Goal: Task Accomplishment & Management: Use online tool/utility

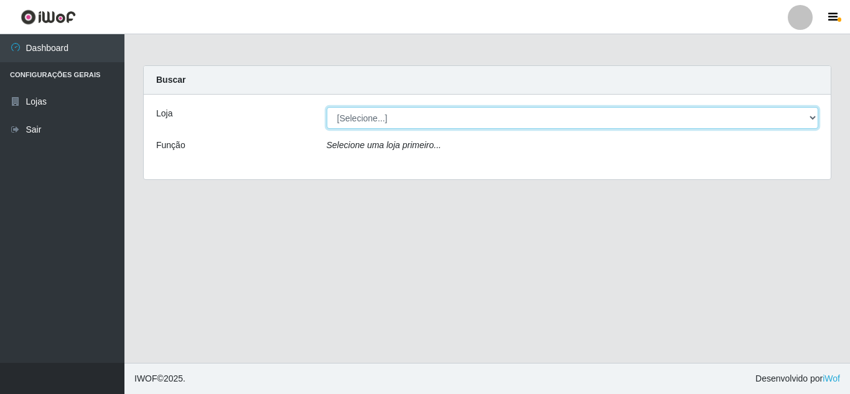
click at [380, 117] on select "[Selecione...] Queiroz Atacadão - Mossoró" at bounding box center [573, 118] width 492 height 22
select select "225"
click at [327, 107] on select "[Selecione...] Queiroz Atacadão - Mossoró" at bounding box center [573, 118] width 492 height 22
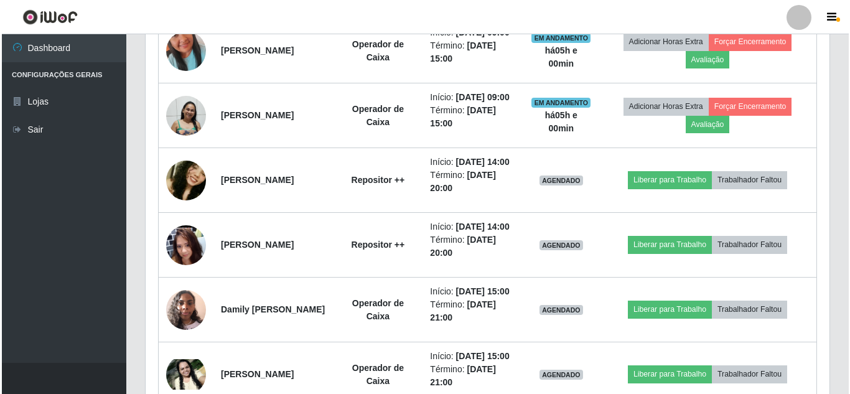
scroll to position [746, 0]
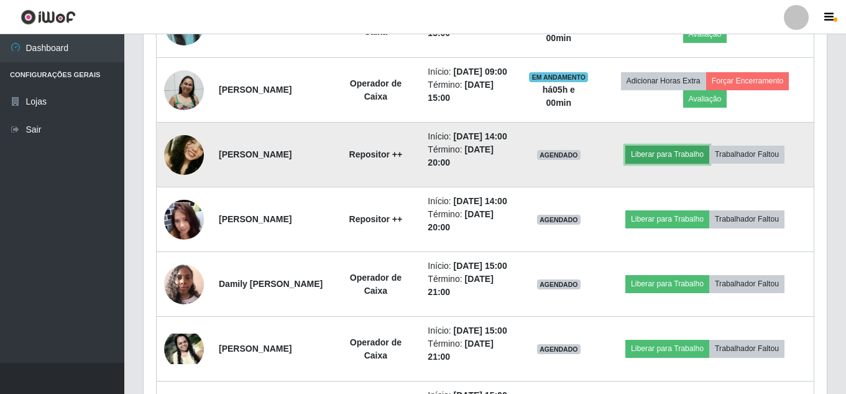
click at [688, 163] on button "Liberar para Trabalho" at bounding box center [668, 154] width 84 height 17
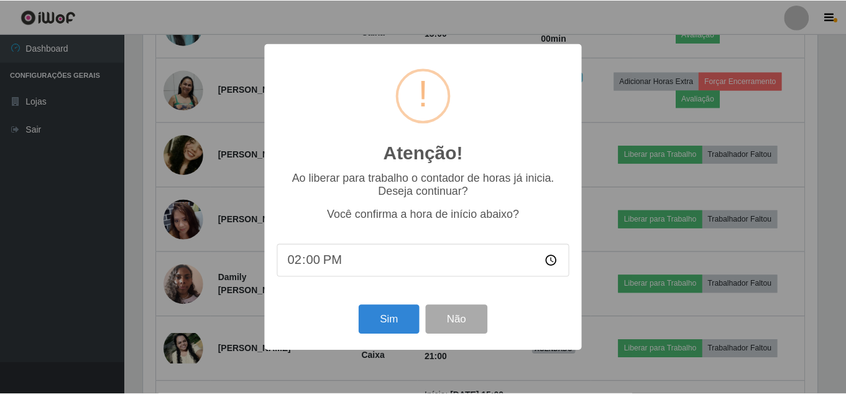
scroll to position [258, 677]
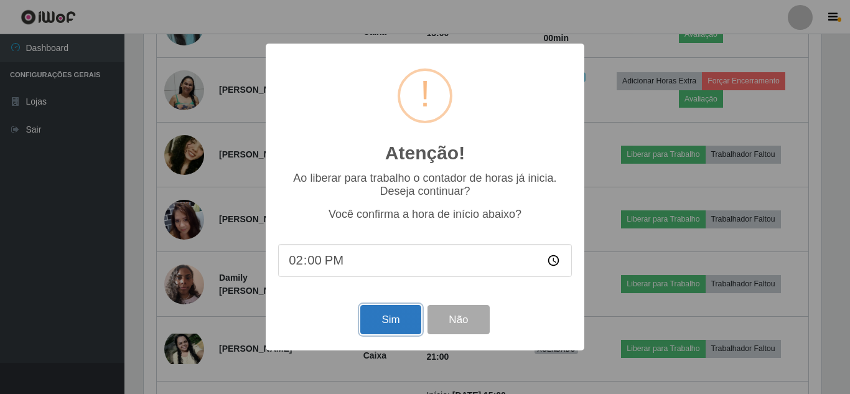
click at [389, 315] on button "Sim" at bounding box center [390, 319] width 60 height 29
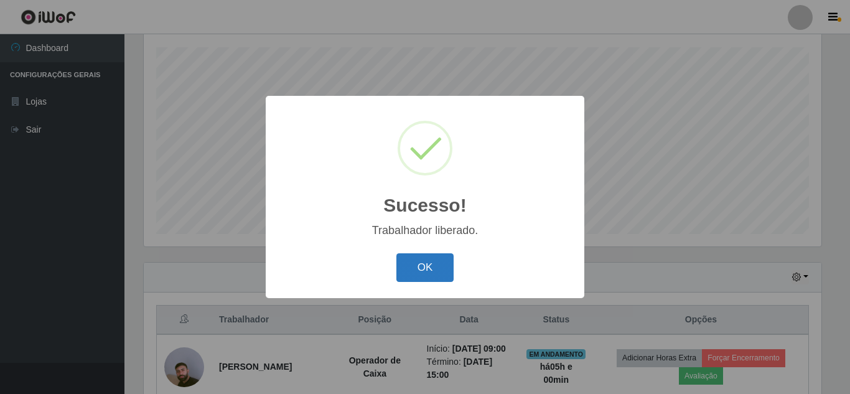
click at [443, 275] on button "OK" at bounding box center [425, 267] width 58 height 29
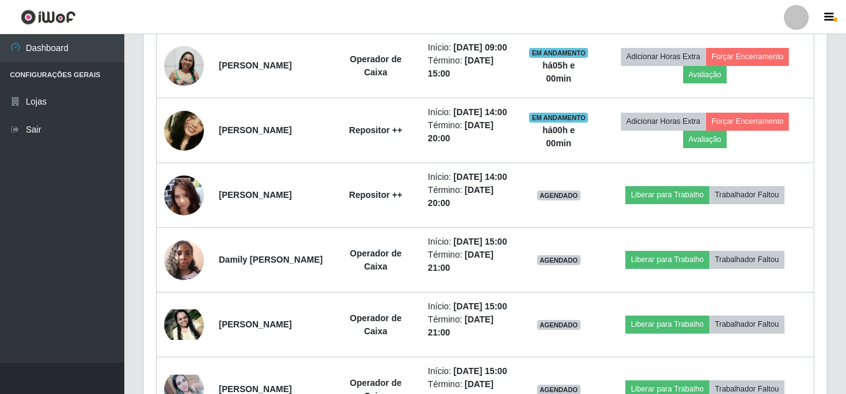
scroll to position [833, 0]
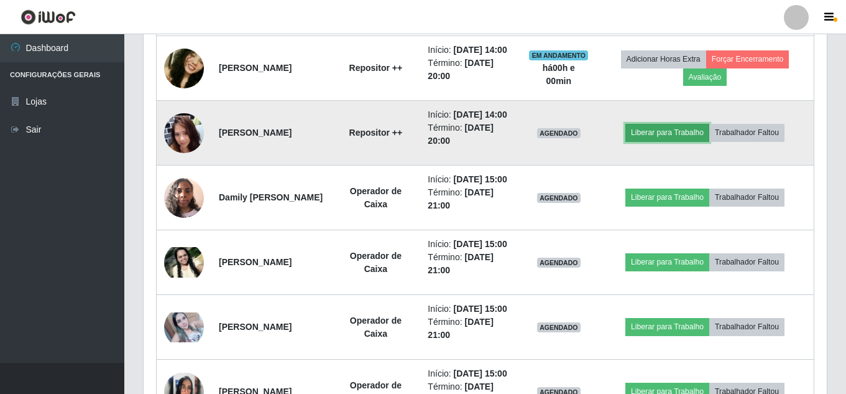
click at [693, 141] on button "Liberar para Trabalho" at bounding box center [668, 132] width 84 height 17
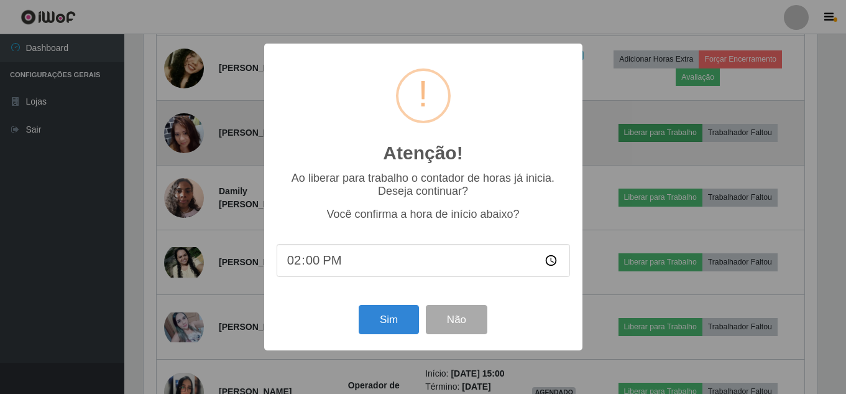
scroll to position [258, 677]
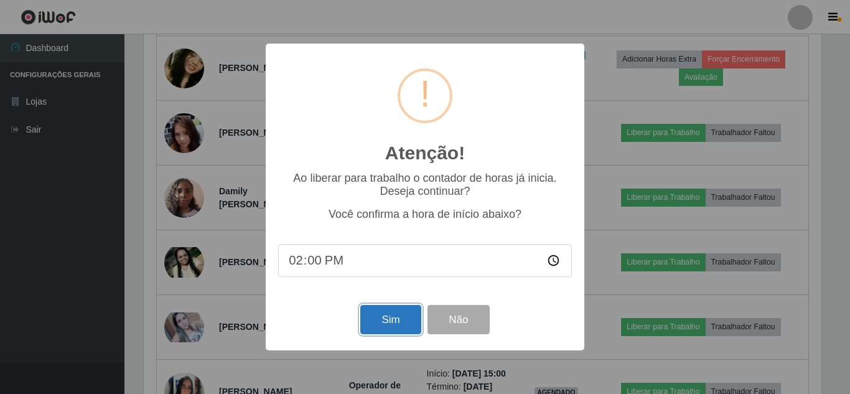
click at [399, 323] on button "Sim" at bounding box center [390, 319] width 60 height 29
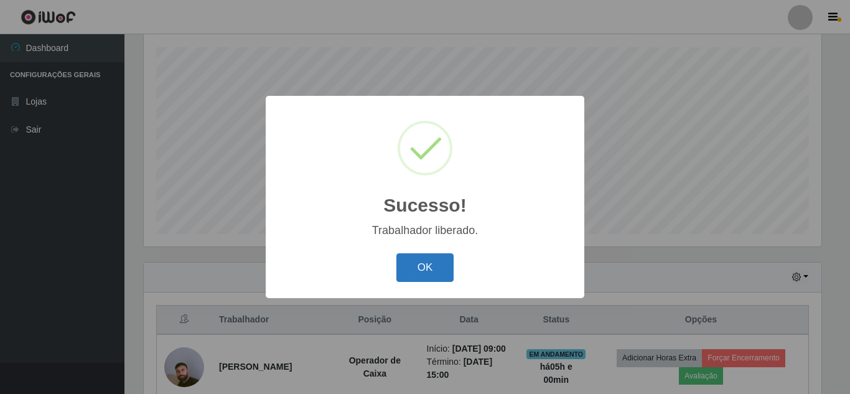
click at [405, 268] on button "OK" at bounding box center [425, 267] width 58 height 29
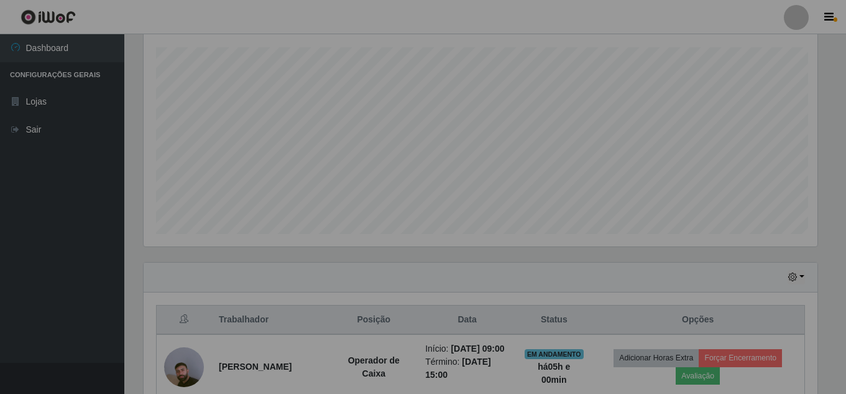
scroll to position [258, 683]
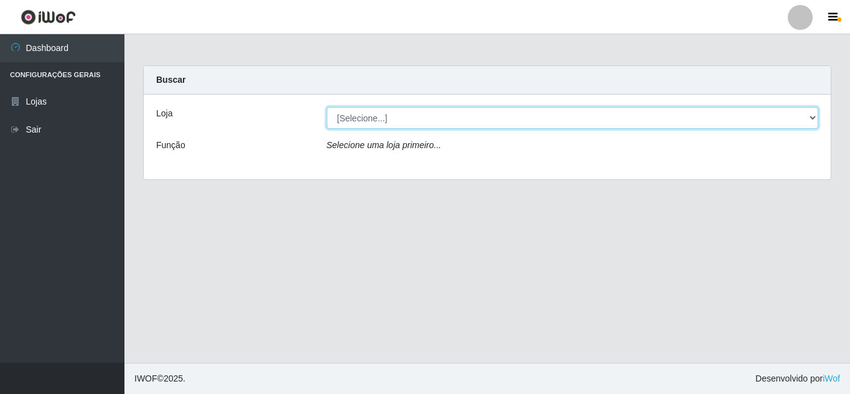
click at [369, 114] on select "[Selecione...] Queiroz Atacadão - [GEOGRAPHIC_DATA]" at bounding box center [573, 118] width 492 height 22
select select "225"
click at [327, 107] on select "[Selecione...] Queiroz Atacadão - [GEOGRAPHIC_DATA]" at bounding box center [573, 118] width 492 height 22
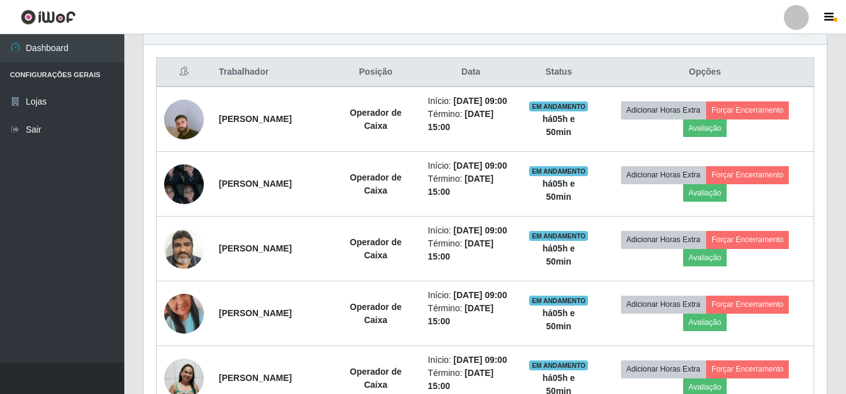
scroll to position [429, 0]
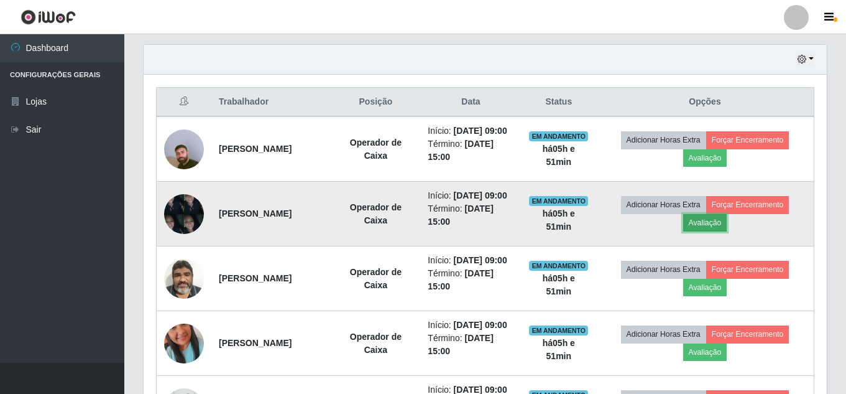
click at [713, 231] on button "Avaliação" at bounding box center [705, 222] width 44 height 17
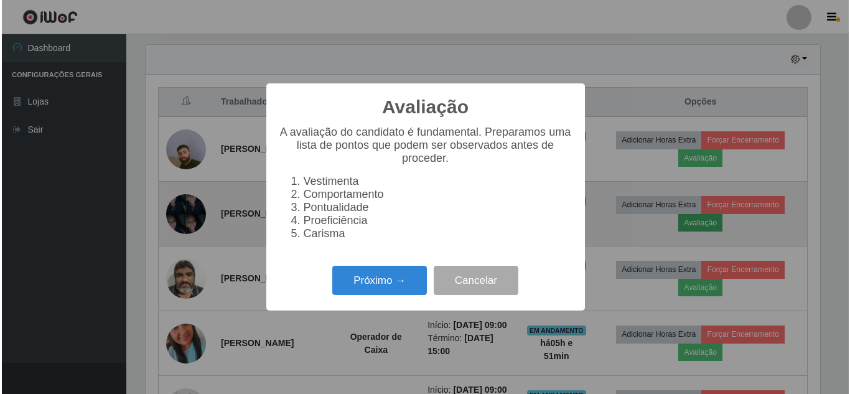
scroll to position [258, 677]
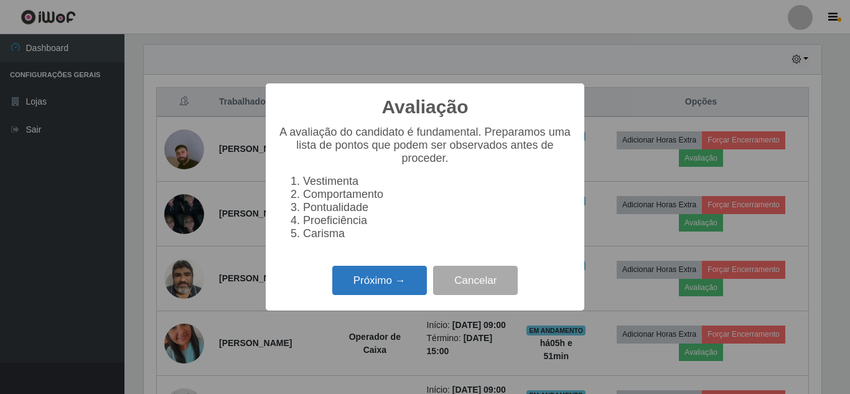
click at [396, 295] on button "Próximo →" at bounding box center [379, 280] width 95 height 29
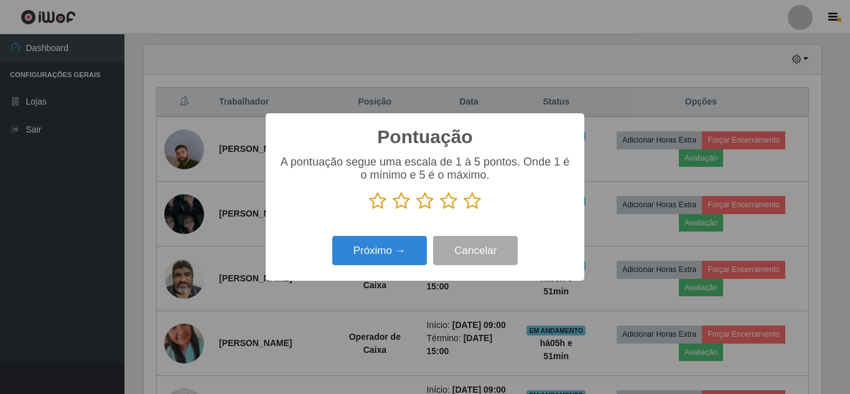
click at [472, 201] on icon at bounding box center [471, 201] width 17 height 19
click at [463, 210] on input "radio" at bounding box center [463, 210] width 0 height 0
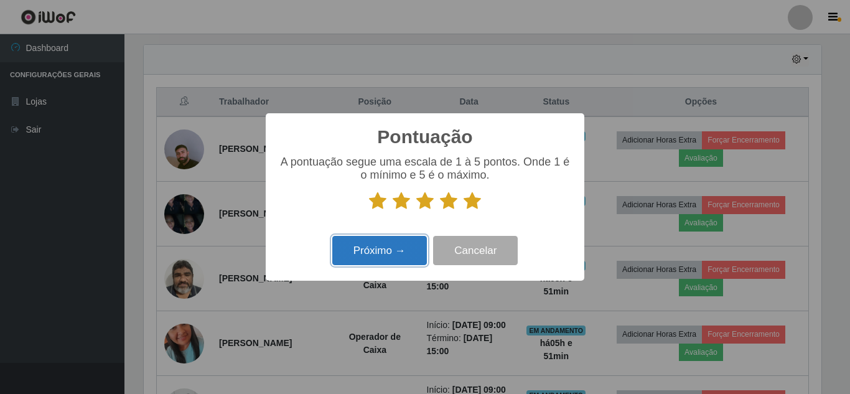
click at [377, 255] on button "Próximo →" at bounding box center [379, 250] width 95 height 29
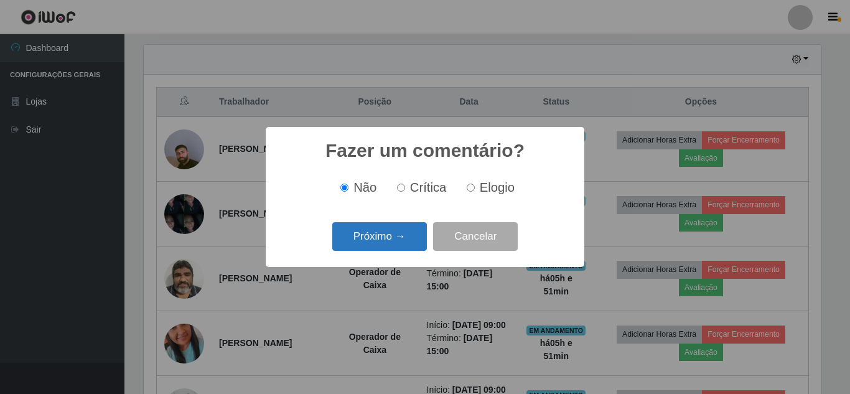
click at [395, 238] on button "Próximo →" at bounding box center [379, 236] width 95 height 29
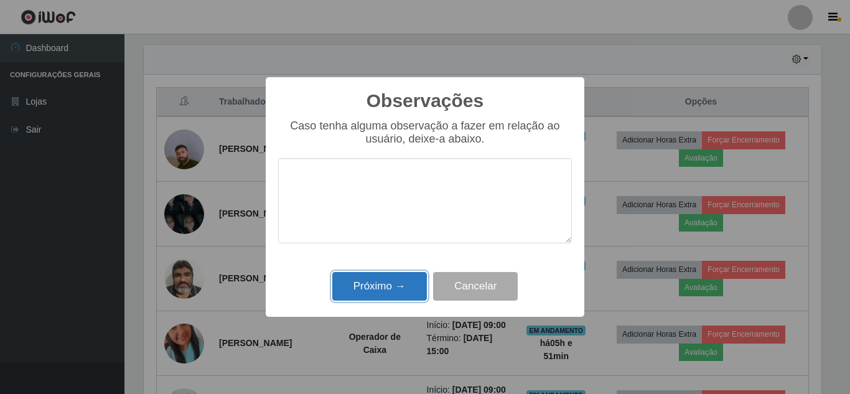
click at [380, 290] on button "Próximo →" at bounding box center [379, 286] width 95 height 29
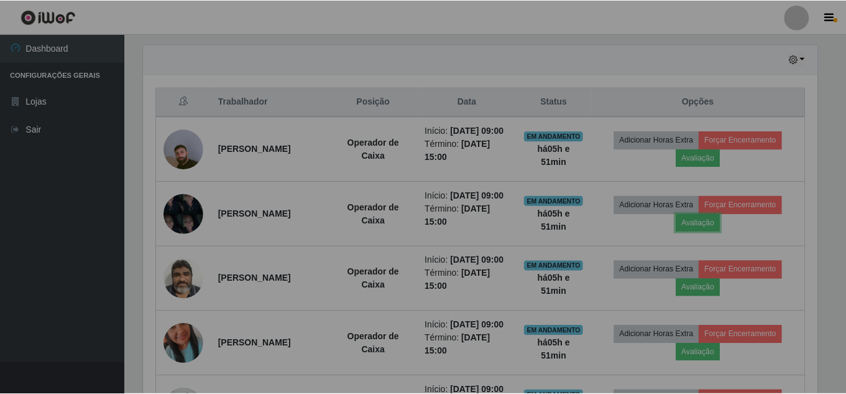
scroll to position [258, 683]
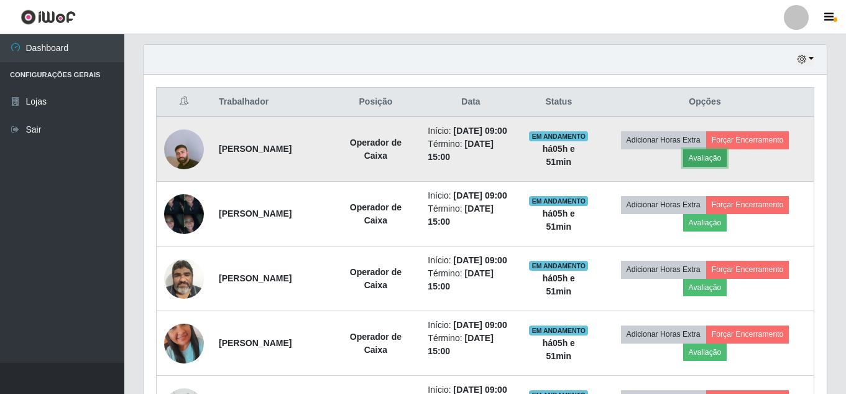
click at [728, 165] on button "Avaliação" at bounding box center [705, 157] width 44 height 17
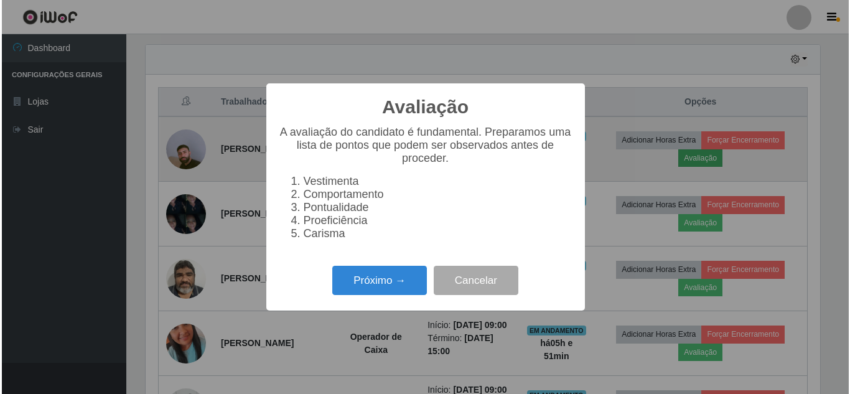
scroll to position [258, 677]
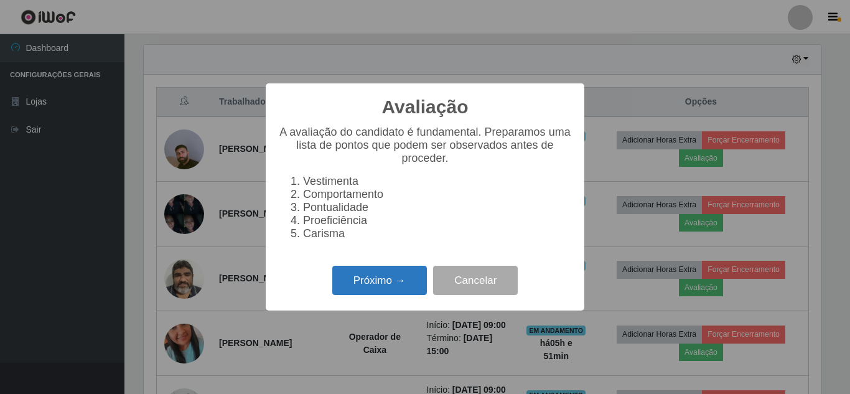
click at [386, 294] on button "Próximo →" at bounding box center [379, 280] width 95 height 29
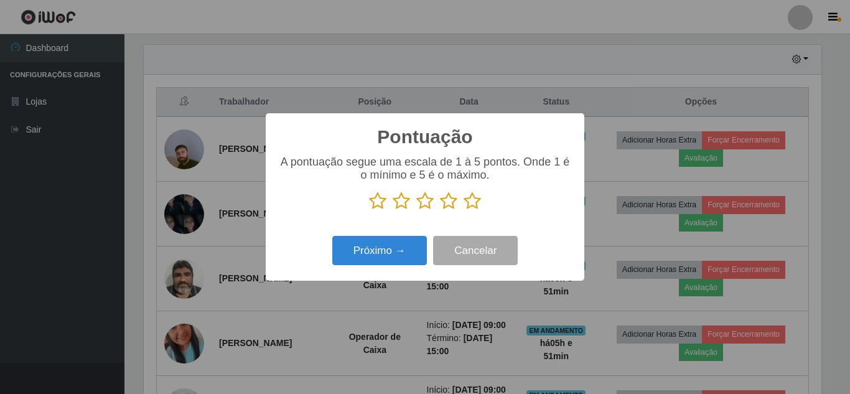
scroll to position [621658, 621239]
click at [473, 205] on icon at bounding box center [471, 201] width 17 height 19
click at [463, 210] on input "radio" at bounding box center [463, 210] width 0 height 0
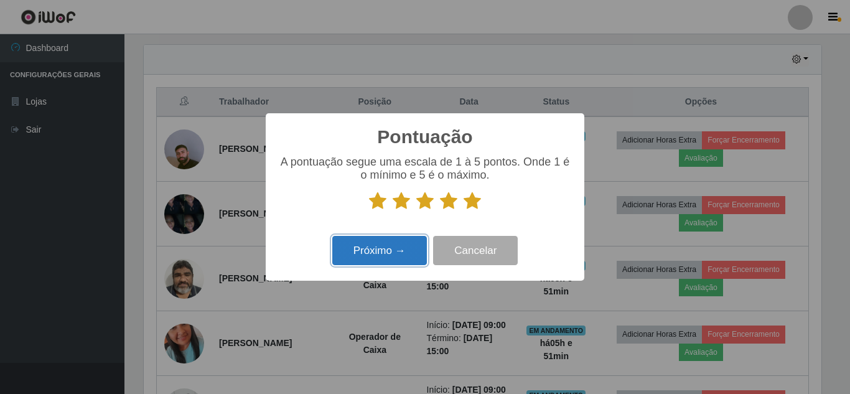
click at [368, 257] on button "Próximo →" at bounding box center [379, 250] width 95 height 29
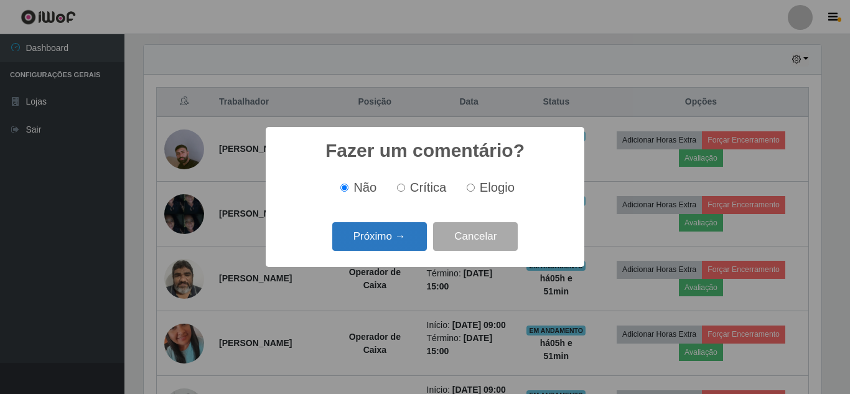
click at [391, 244] on button "Próximo →" at bounding box center [379, 236] width 95 height 29
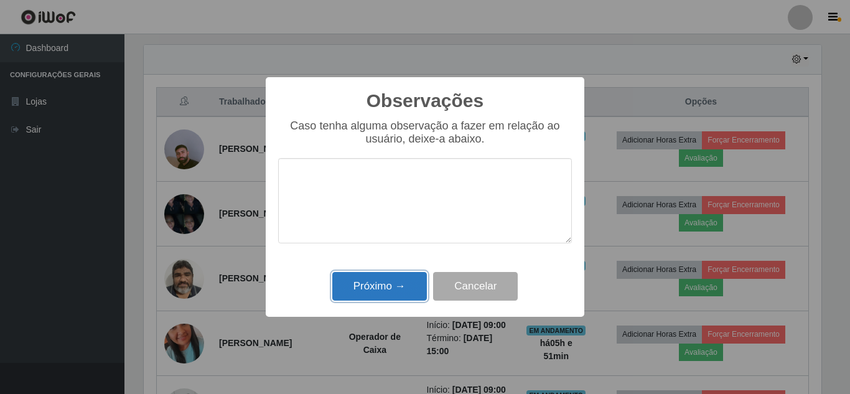
click at [384, 290] on button "Próximo →" at bounding box center [379, 286] width 95 height 29
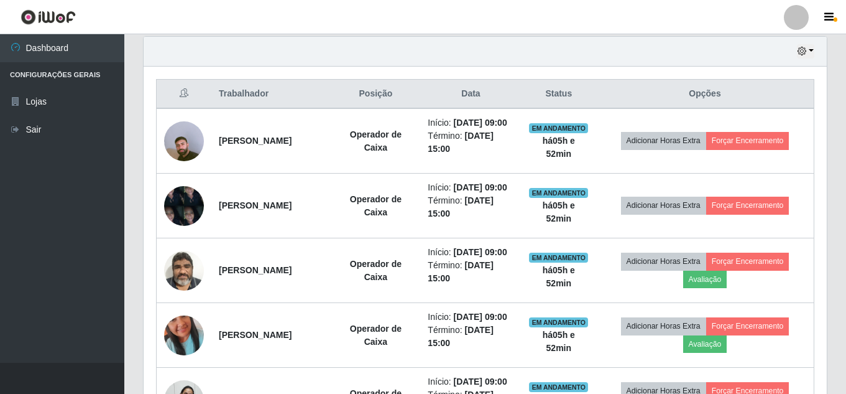
scroll to position [304, 0]
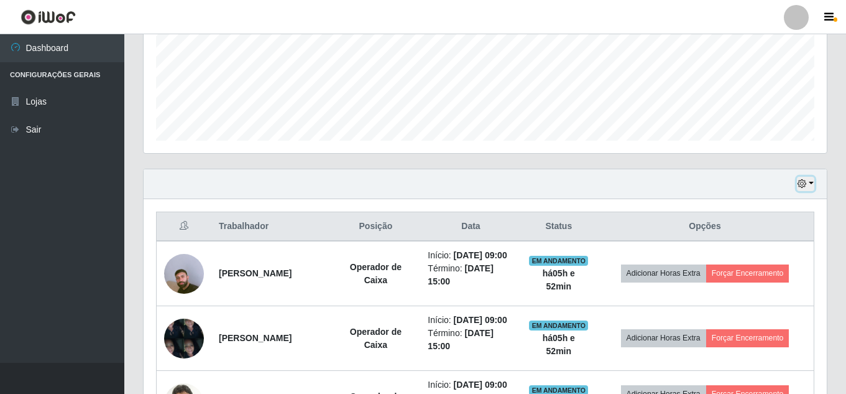
drag, startPoint x: 804, startPoint y: 183, endPoint x: 795, endPoint y: 184, distance: 8.8
click at [802, 183] on icon "button" at bounding box center [802, 183] width 9 height 9
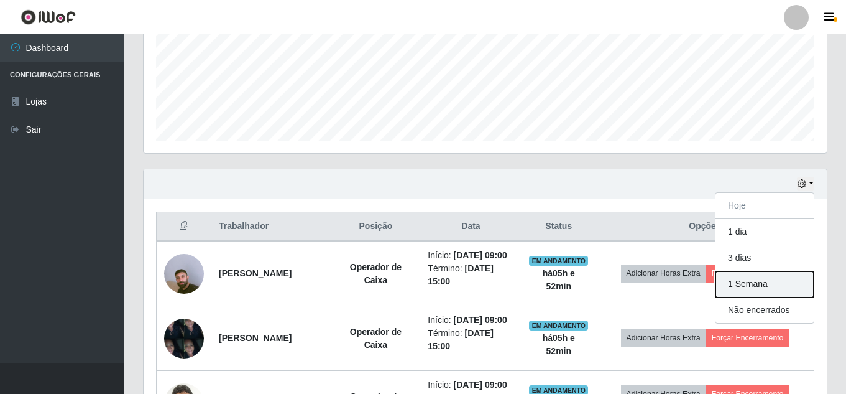
click at [760, 285] on button "1 Semana" at bounding box center [765, 284] width 98 height 26
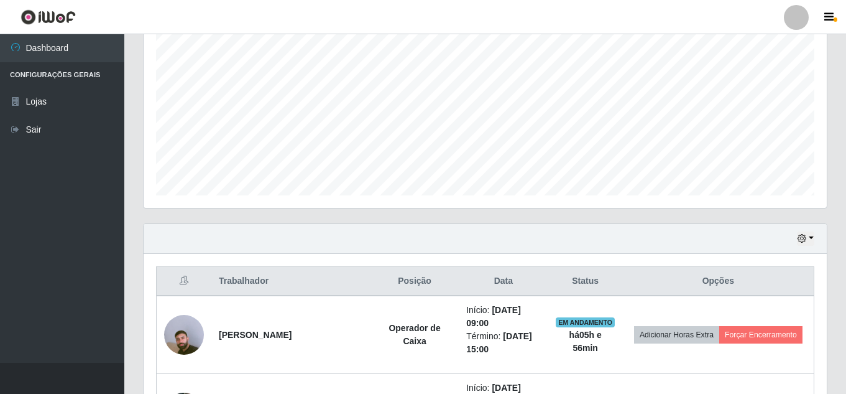
scroll to position [311, 0]
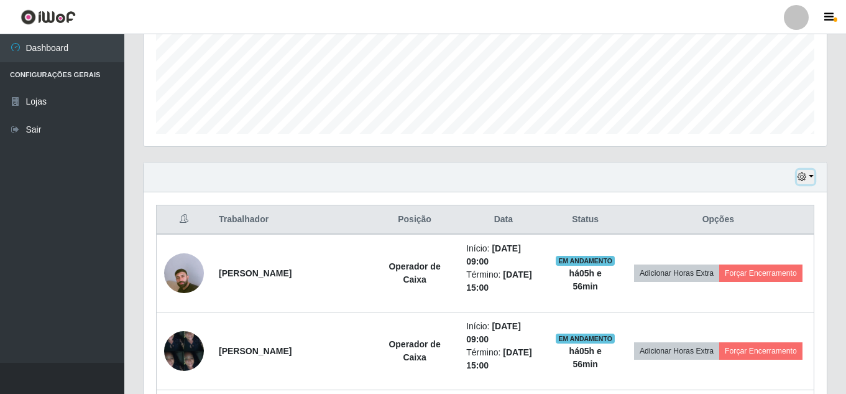
click at [804, 178] on icon "button" at bounding box center [802, 176] width 9 height 9
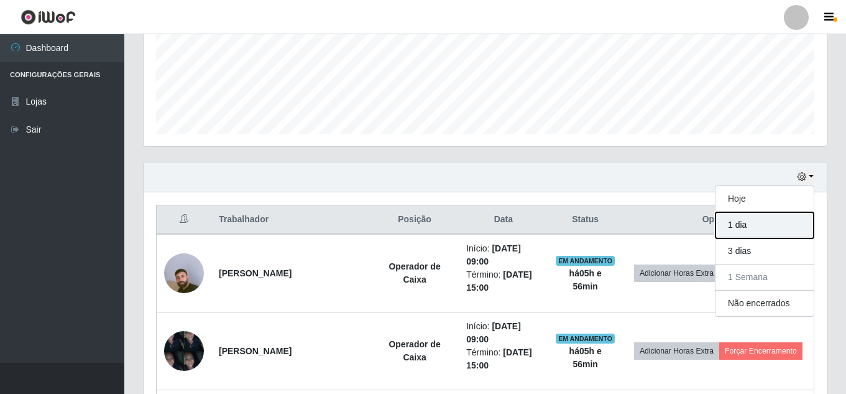
click at [754, 225] on button "1 dia" at bounding box center [765, 225] width 98 height 26
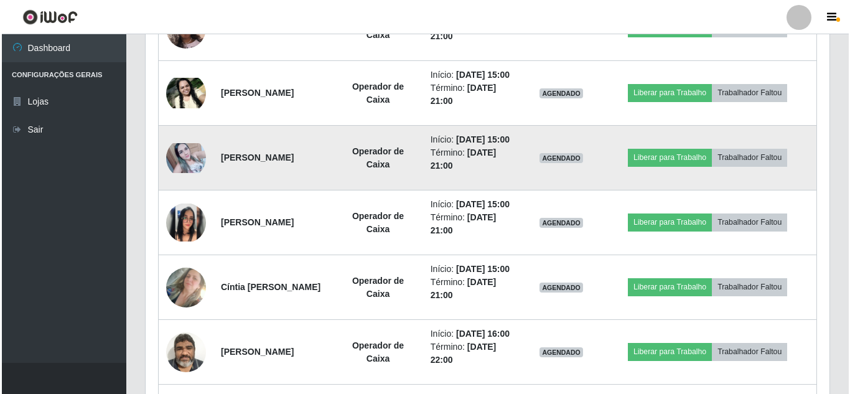
scroll to position [1057, 0]
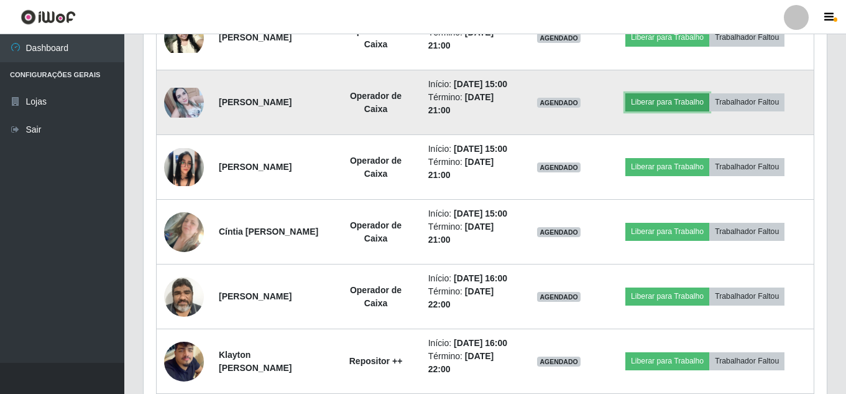
click at [682, 111] on button "Liberar para Trabalho" at bounding box center [668, 101] width 84 height 17
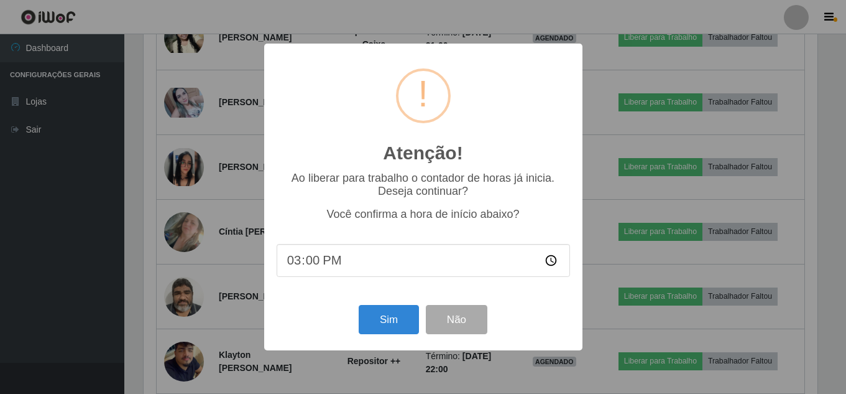
scroll to position [258, 677]
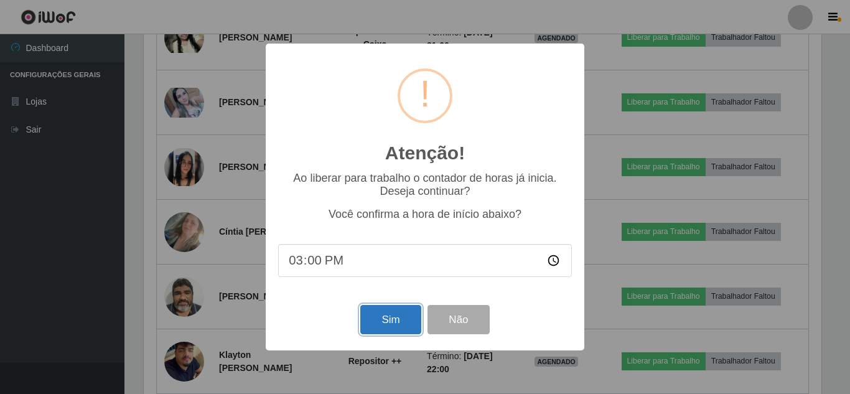
click at [403, 322] on button "Sim" at bounding box center [390, 319] width 60 height 29
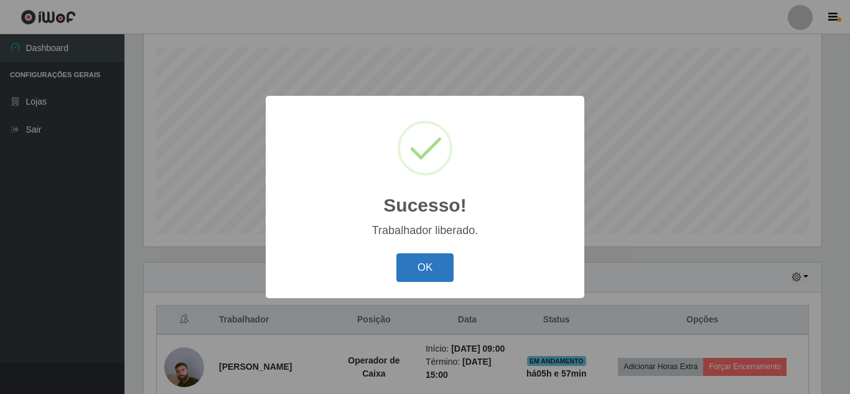
click at [429, 267] on button "OK" at bounding box center [425, 267] width 58 height 29
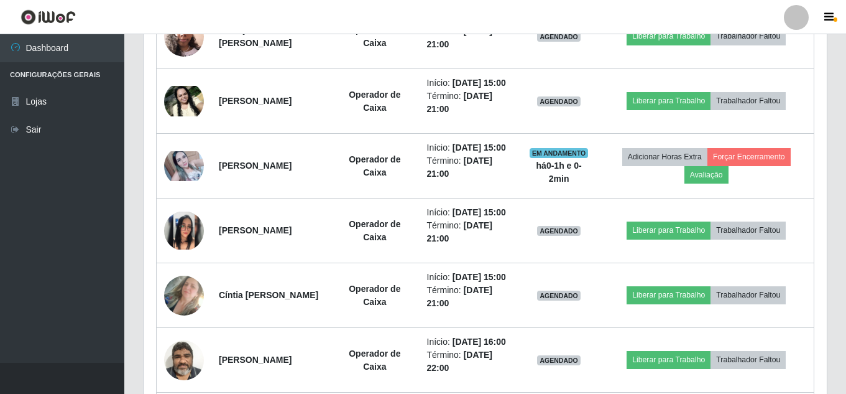
scroll to position [1019, 0]
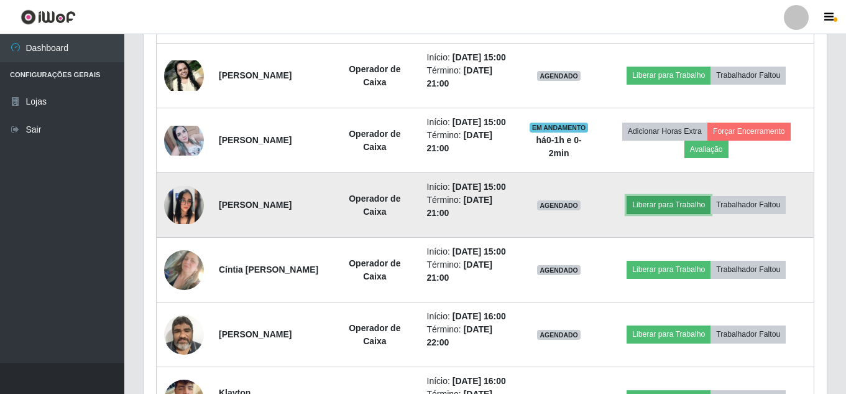
click at [690, 213] on button "Liberar para Trabalho" at bounding box center [669, 204] width 84 height 17
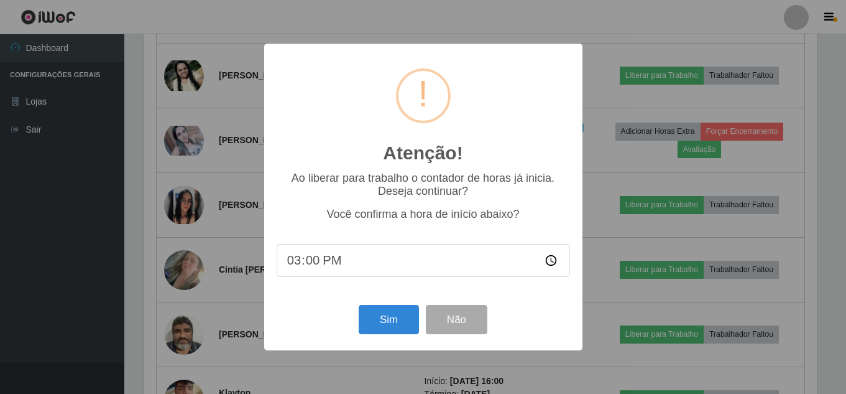
scroll to position [258, 677]
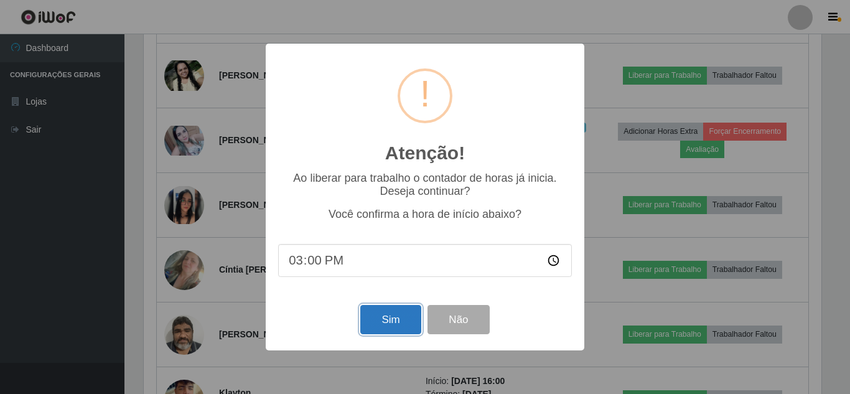
click at [380, 319] on button "Sim" at bounding box center [390, 319] width 60 height 29
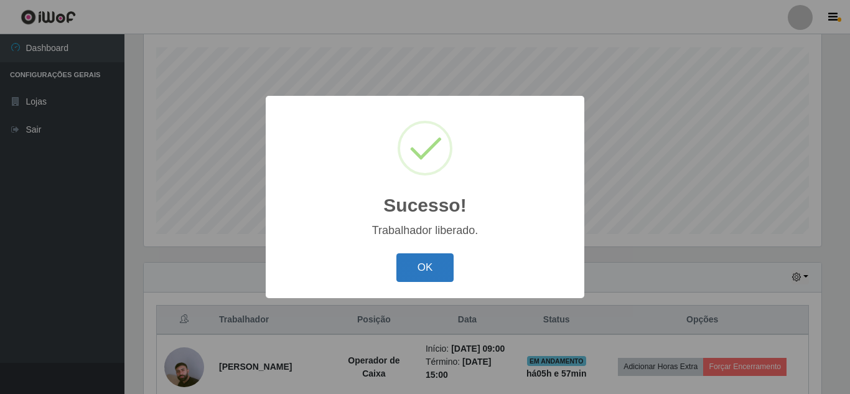
click at [422, 276] on button "OK" at bounding box center [425, 267] width 58 height 29
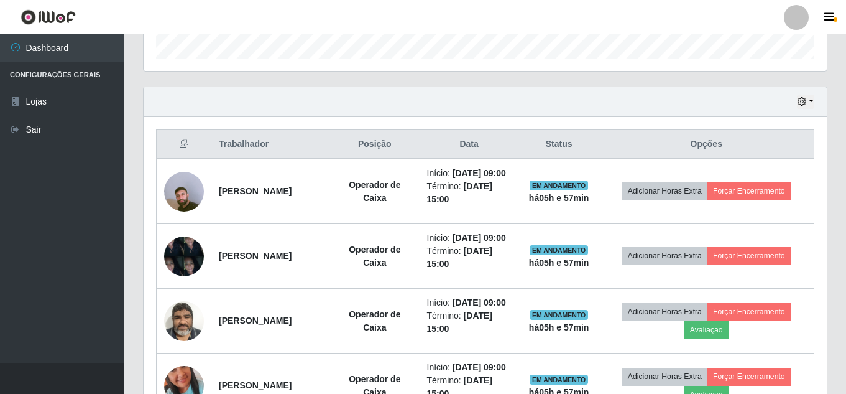
scroll to position [460, 0]
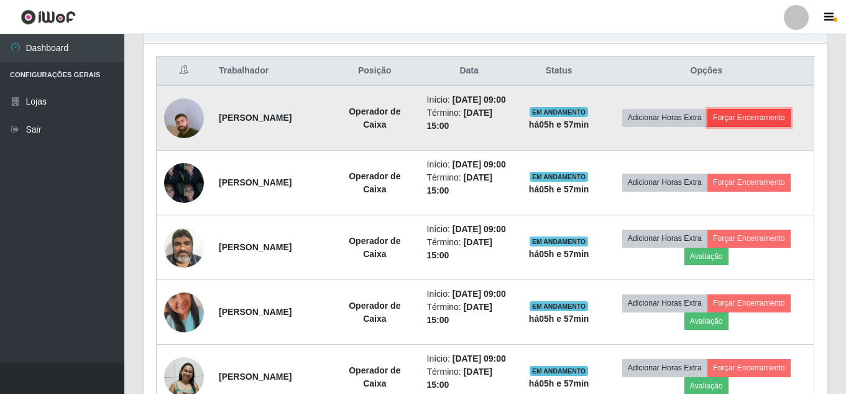
click at [753, 117] on button "Forçar Encerramento" at bounding box center [749, 117] width 83 height 17
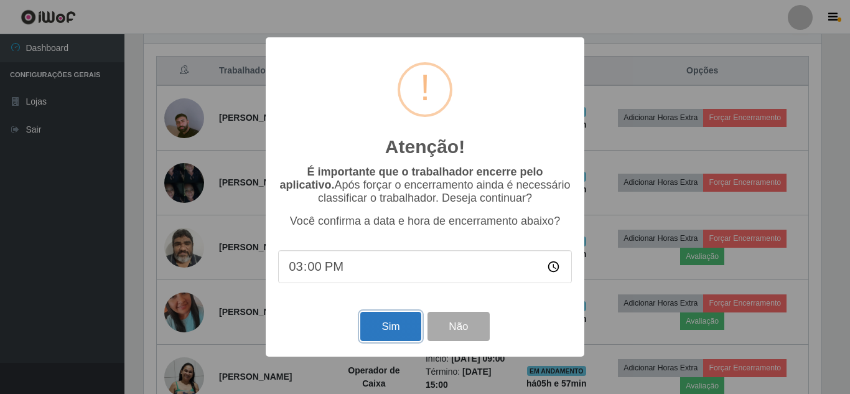
click at [404, 333] on button "Sim" at bounding box center [390, 326] width 60 height 29
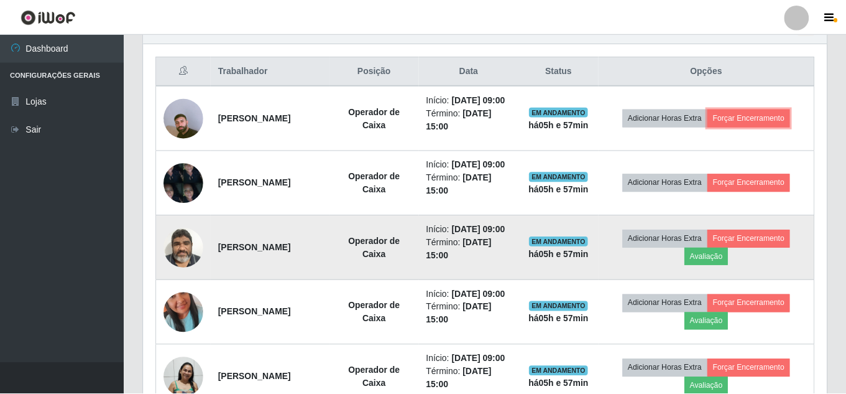
scroll to position [621658, 621233]
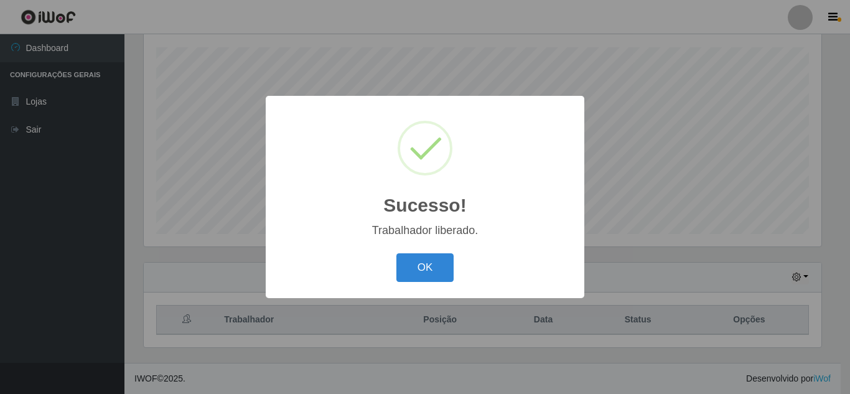
click at [442, 261] on button "OK" at bounding box center [425, 267] width 58 height 29
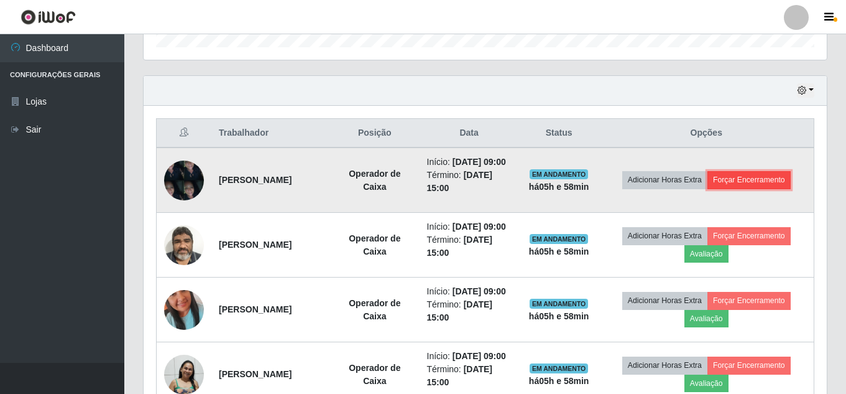
click at [748, 186] on button "Forçar Encerramento" at bounding box center [749, 179] width 83 height 17
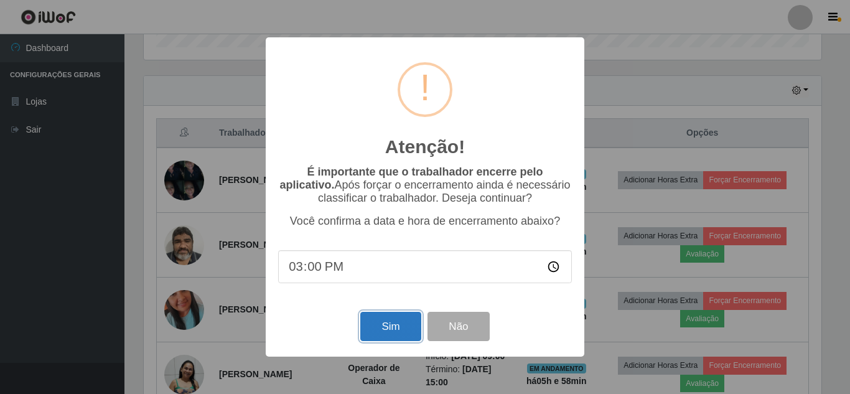
click at [381, 331] on button "Sim" at bounding box center [390, 326] width 60 height 29
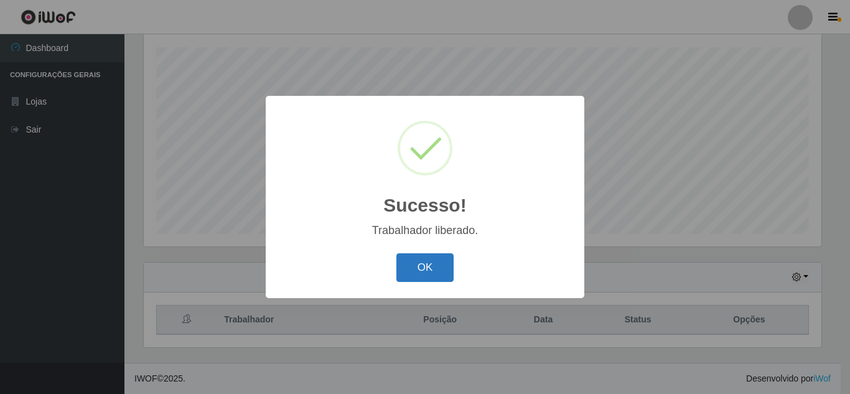
click at [427, 266] on button "OK" at bounding box center [425, 267] width 58 height 29
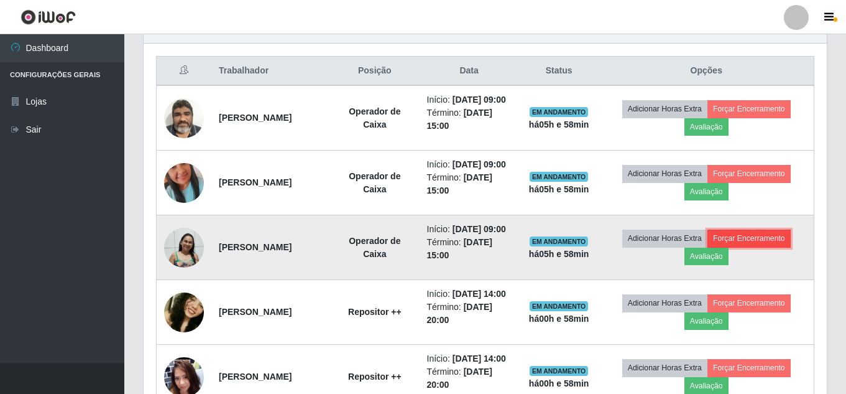
click at [761, 247] on button "Forçar Encerramento" at bounding box center [749, 237] width 83 height 17
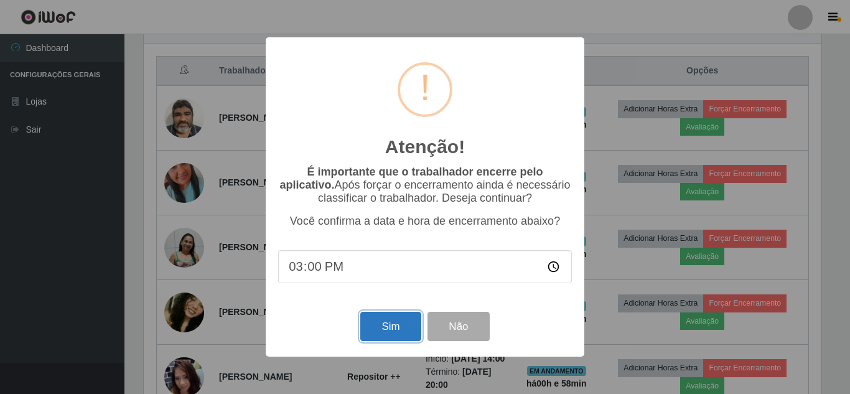
click at [386, 324] on button "Sim" at bounding box center [390, 326] width 60 height 29
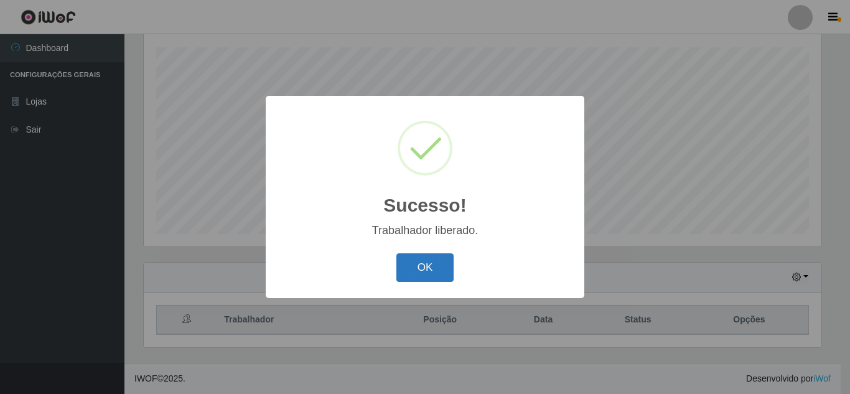
click at [416, 266] on button "OK" at bounding box center [425, 267] width 58 height 29
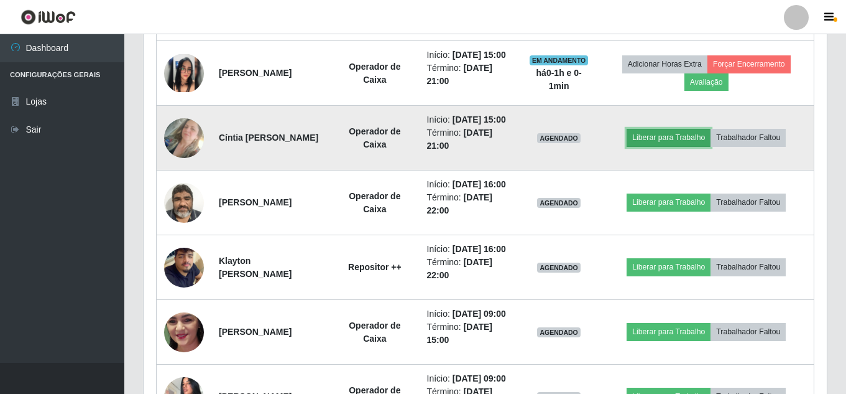
click at [671, 146] on button "Liberar para Trabalho" at bounding box center [669, 137] width 84 height 17
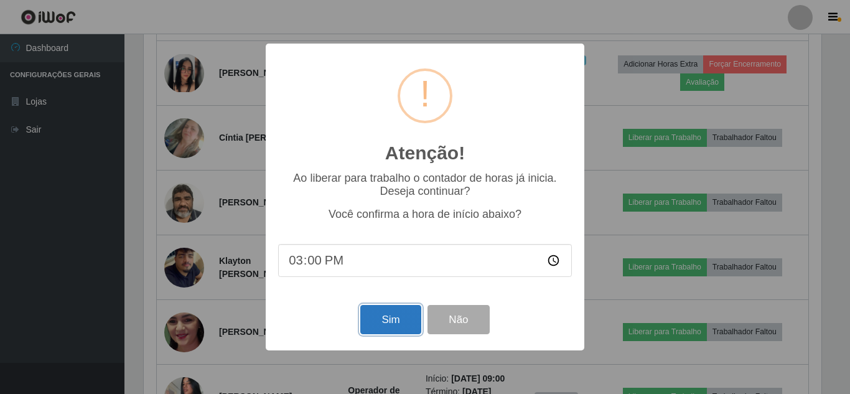
click at [374, 327] on button "Sim" at bounding box center [390, 319] width 60 height 29
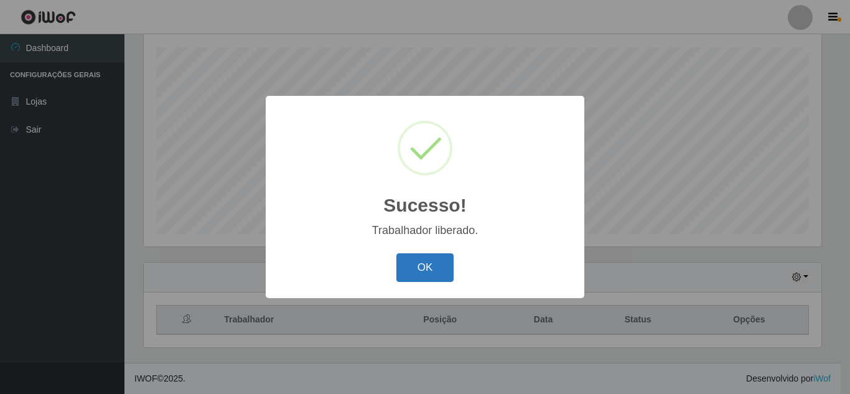
click at [420, 267] on button "OK" at bounding box center [425, 267] width 58 height 29
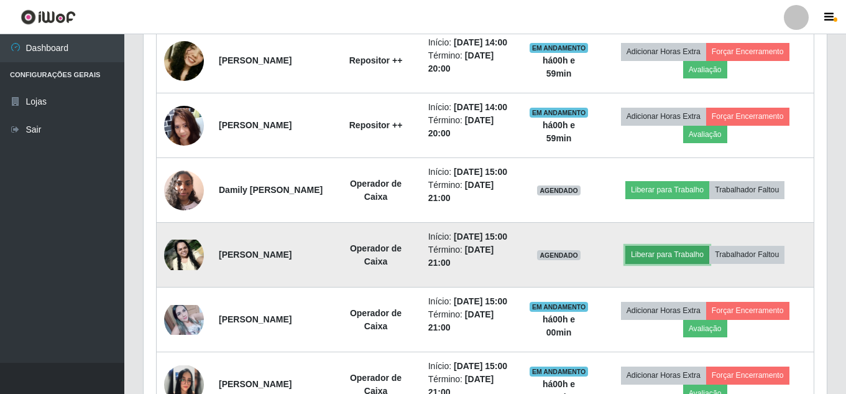
click at [664, 263] on button "Liberar para Trabalho" at bounding box center [668, 254] width 84 height 17
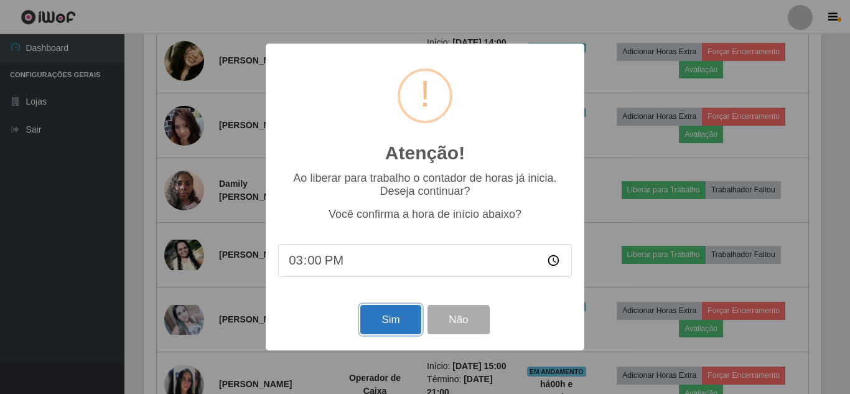
click at [385, 327] on button "Sim" at bounding box center [390, 319] width 60 height 29
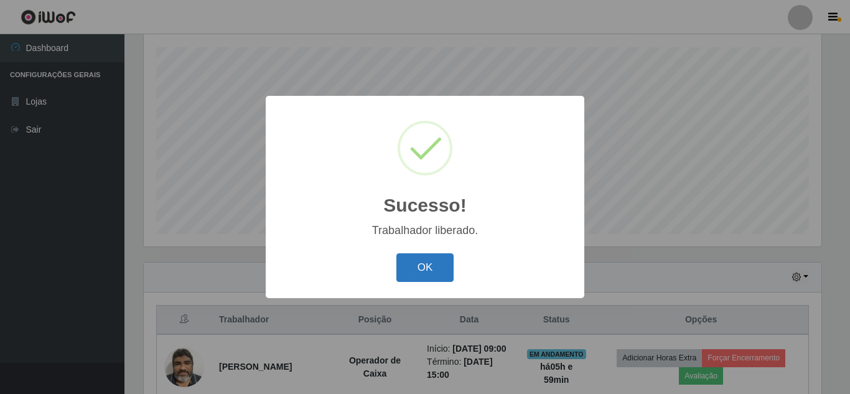
drag, startPoint x: 422, startPoint y: 265, endPoint x: 420, endPoint y: 282, distance: 16.9
click at [422, 269] on button "OK" at bounding box center [425, 267] width 58 height 29
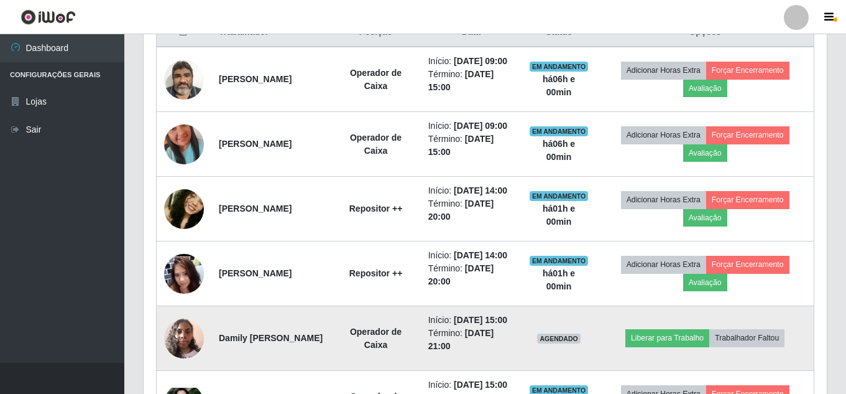
scroll to position [460, 0]
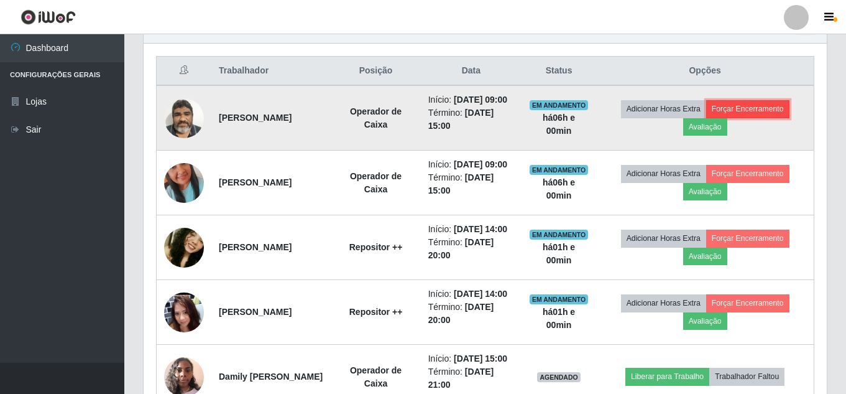
click at [784, 111] on button "Forçar Encerramento" at bounding box center [747, 108] width 83 height 17
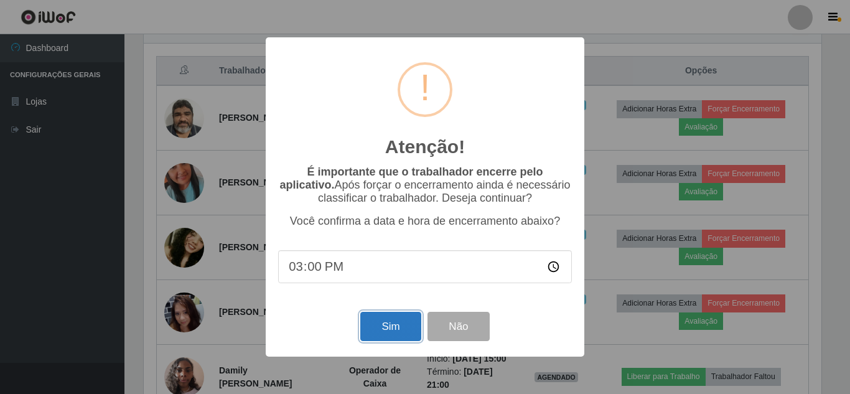
click at [397, 331] on button "Sim" at bounding box center [390, 326] width 60 height 29
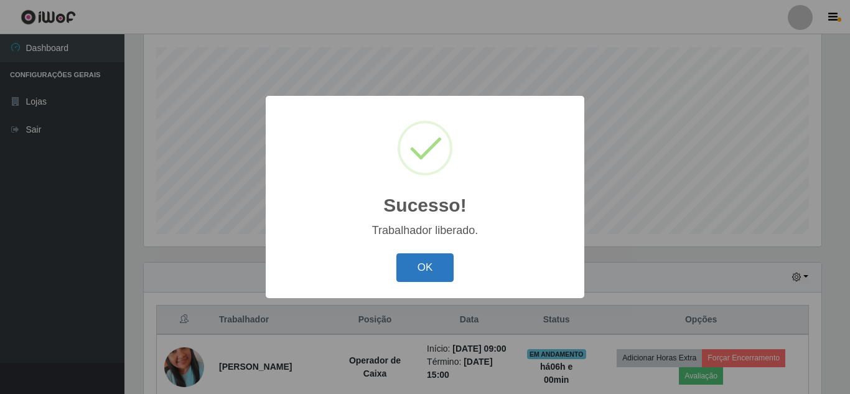
click at [439, 272] on button "OK" at bounding box center [425, 267] width 58 height 29
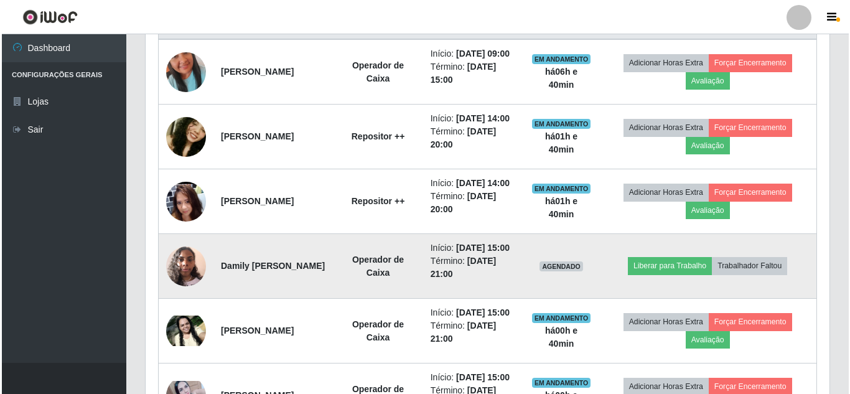
scroll to position [522, 0]
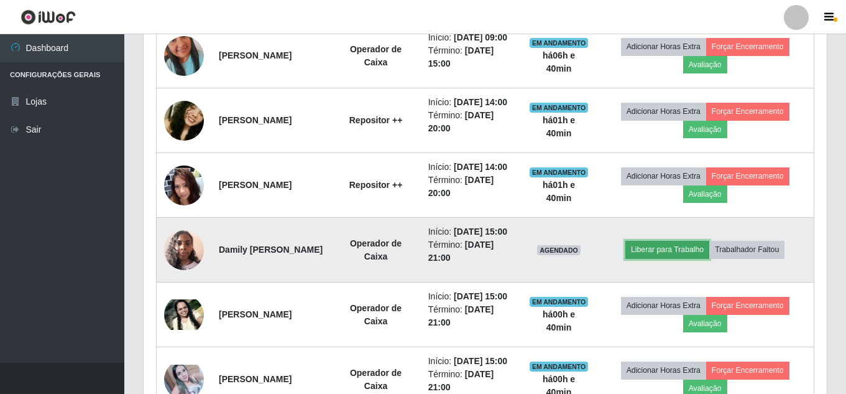
click at [657, 258] on button "Liberar para Trabalho" at bounding box center [668, 249] width 84 height 17
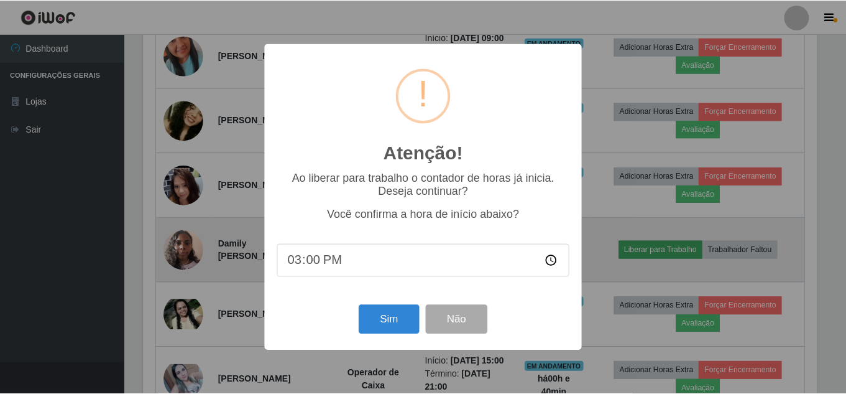
scroll to position [258, 677]
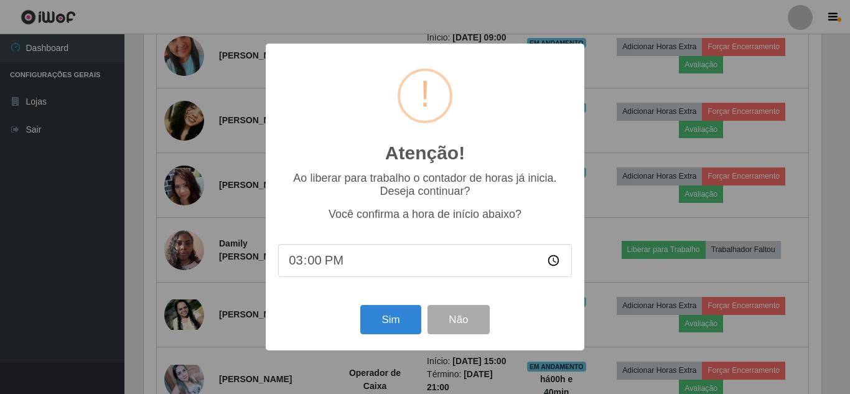
drag, startPoint x: 335, startPoint y: 267, endPoint x: 306, endPoint y: 260, distance: 30.2
click at [307, 261] on input "15:00" at bounding box center [425, 260] width 294 height 33
click at [306, 259] on input "15:00" at bounding box center [425, 260] width 294 height 33
type input "15:41"
click at [385, 329] on button "Sim" at bounding box center [390, 319] width 60 height 29
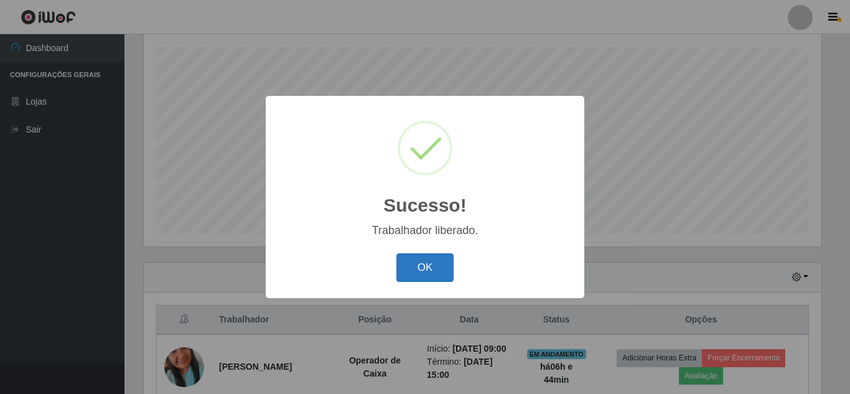
click at [417, 269] on button "OK" at bounding box center [425, 267] width 58 height 29
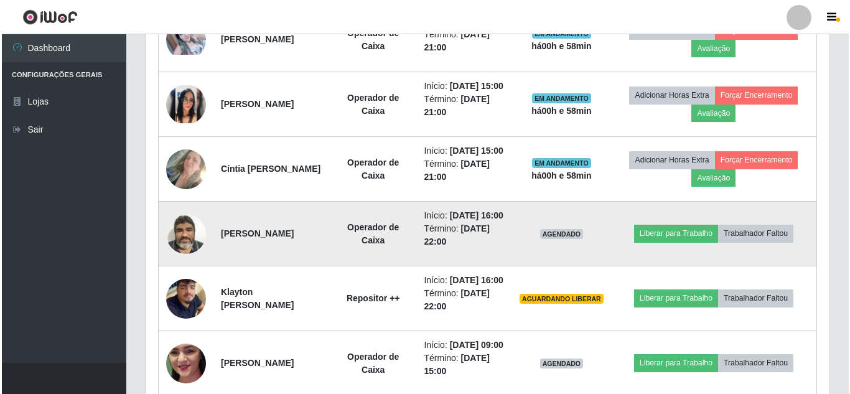
scroll to position [957, 0]
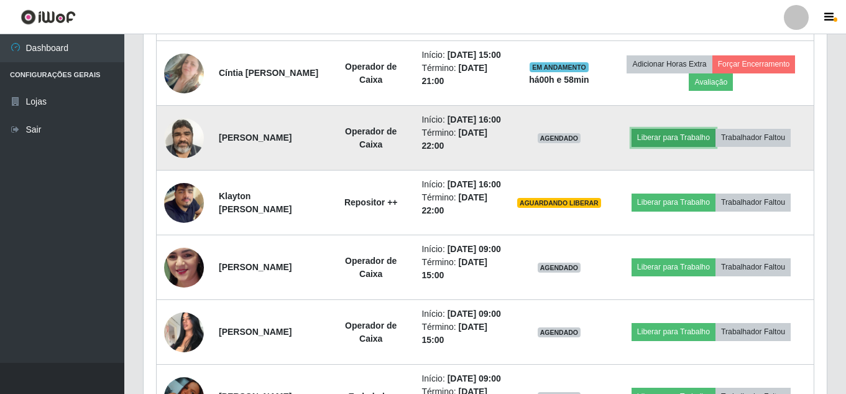
click at [675, 146] on button "Liberar para Trabalho" at bounding box center [674, 137] width 84 height 17
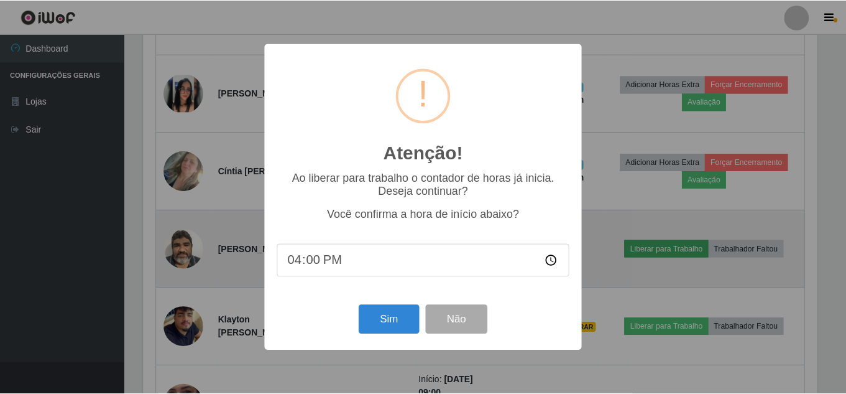
scroll to position [258, 677]
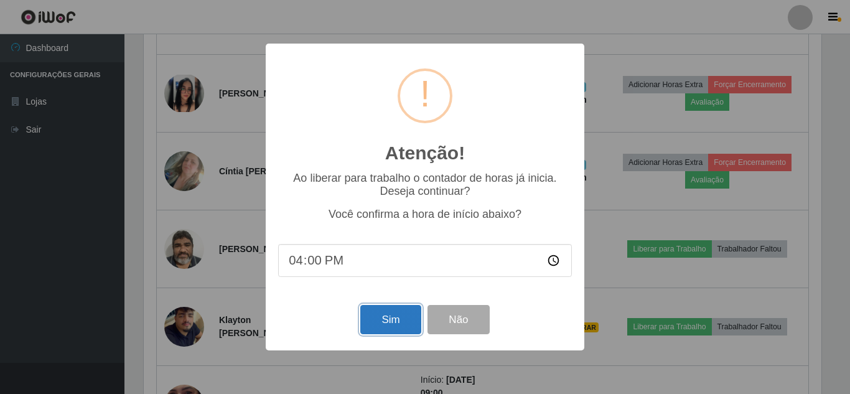
click at [397, 320] on button "Sim" at bounding box center [390, 319] width 60 height 29
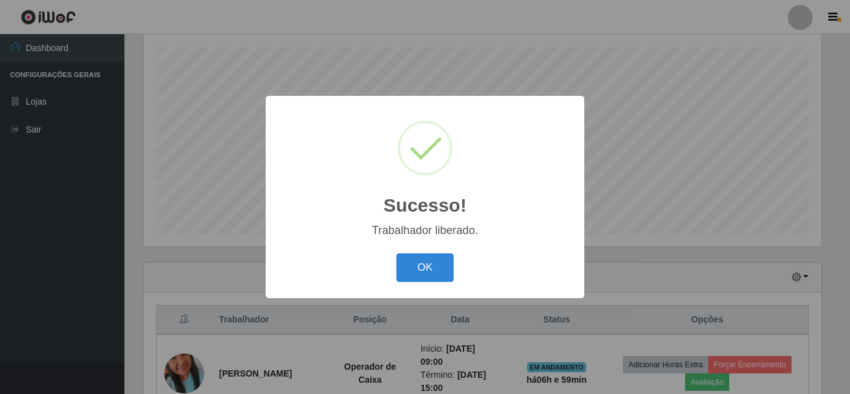
click at [430, 246] on div "Sucesso! × Trabalhador liberado. OK Cancel" at bounding box center [425, 197] width 318 height 202
click at [394, 269] on div "OK Cancel" at bounding box center [425, 266] width 294 height 35
click at [412, 262] on button "OK" at bounding box center [425, 267] width 58 height 29
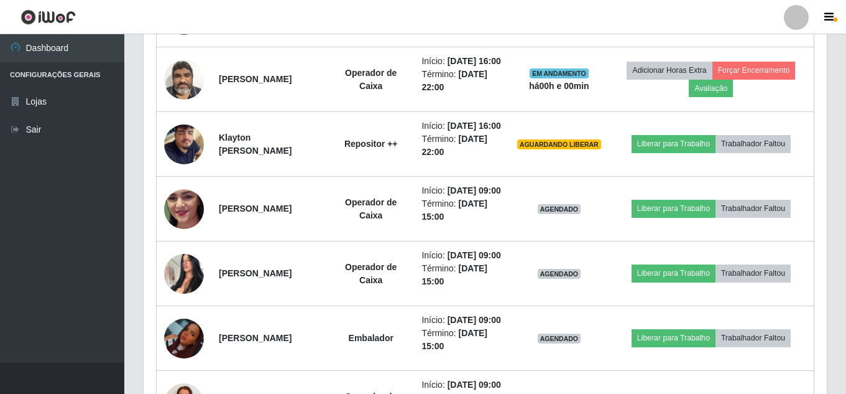
scroll to position [1019, 0]
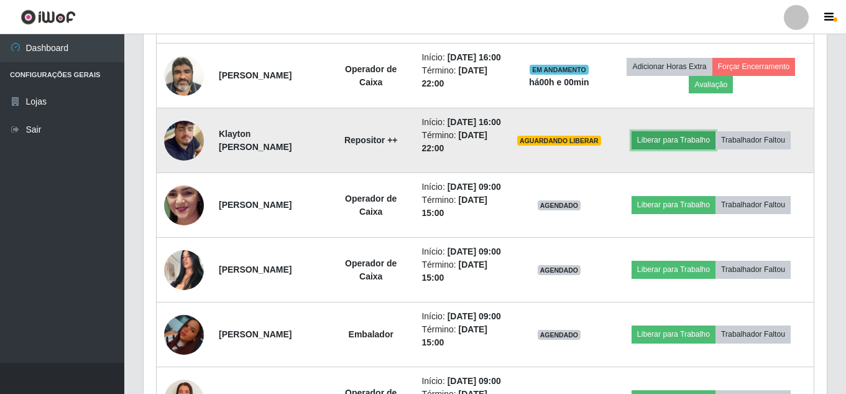
click at [671, 149] on button "Liberar para Trabalho" at bounding box center [674, 139] width 84 height 17
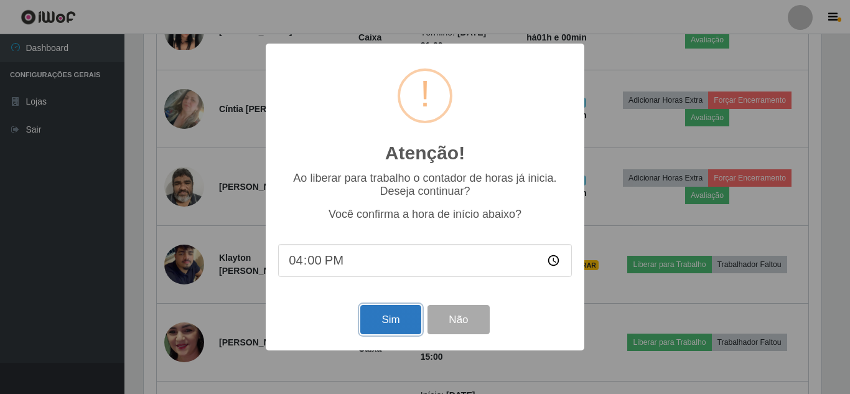
click at [401, 323] on button "Sim" at bounding box center [390, 319] width 60 height 29
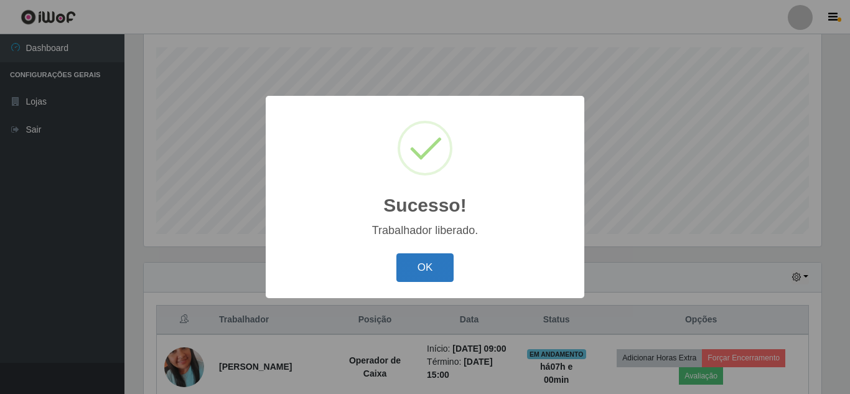
click at [416, 257] on button "OK" at bounding box center [425, 267] width 58 height 29
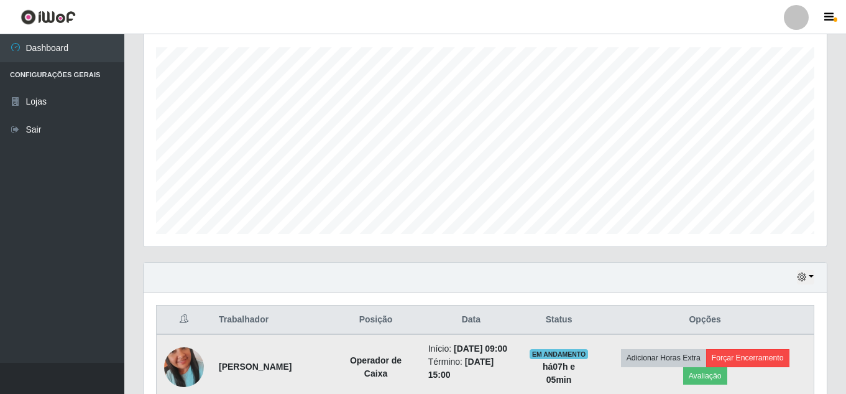
scroll to position [584, 0]
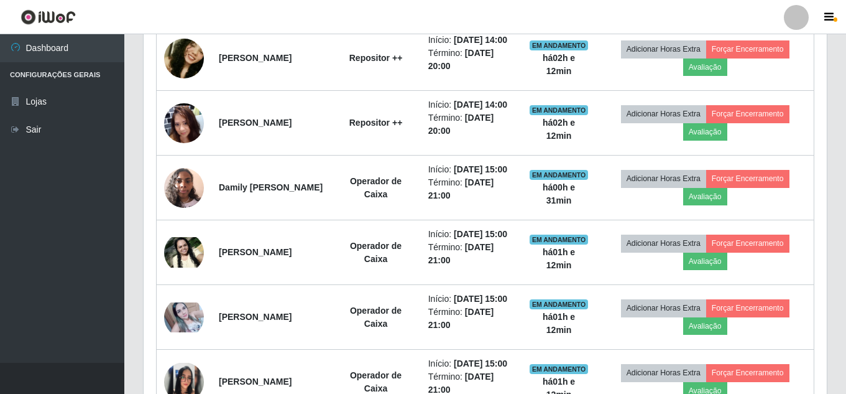
click at [762, 350] on td "Adicionar Horas Extra Forçar Encerramento Avaliação" at bounding box center [705, 317] width 218 height 65
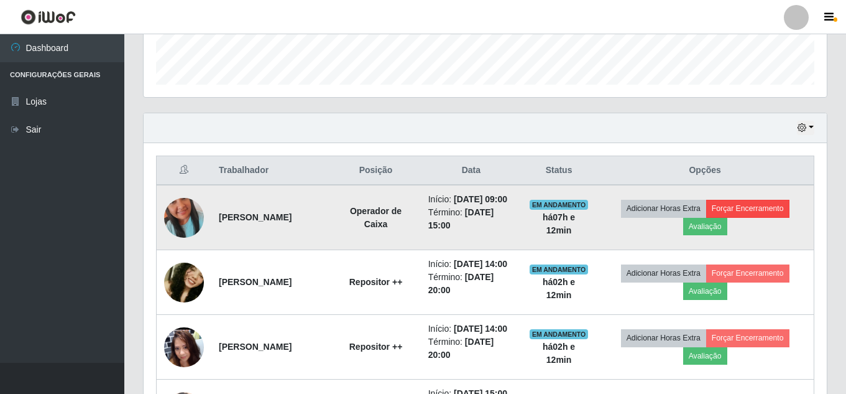
scroll to position [397, 0]
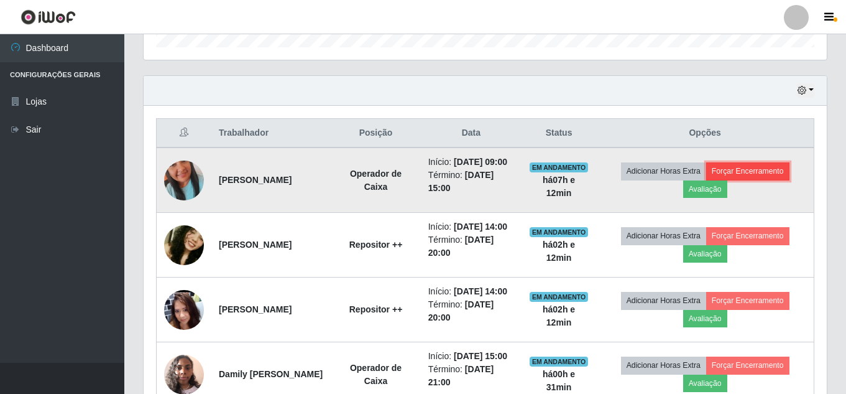
click at [774, 175] on button "Forçar Encerramento" at bounding box center [747, 170] width 83 height 17
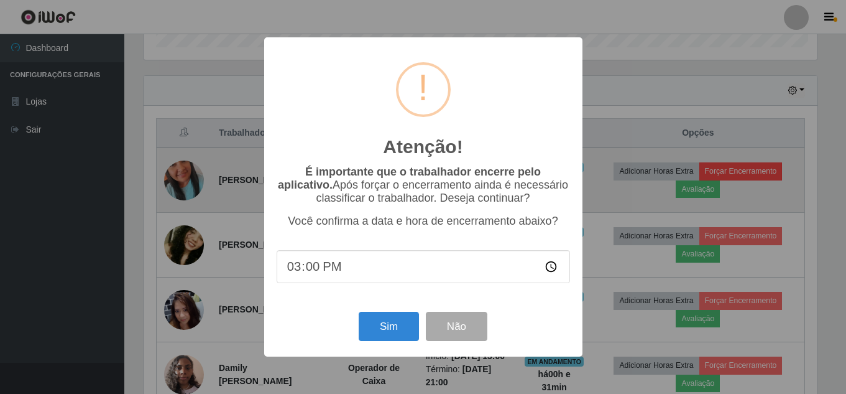
scroll to position [258, 677]
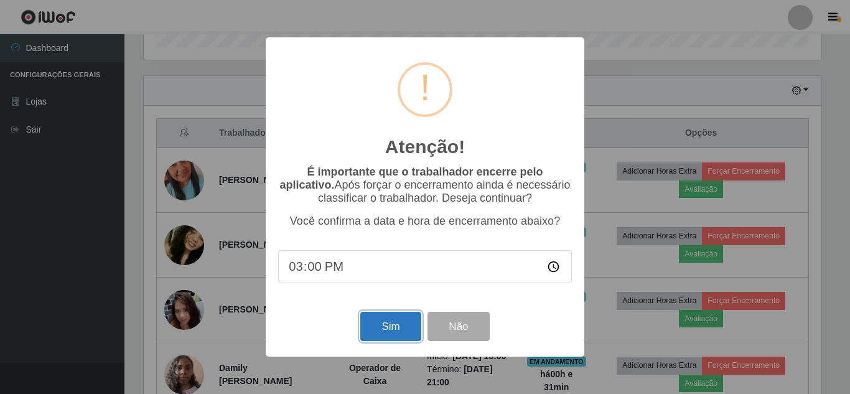
click at [389, 327] on button "Sim" at bounding box center [390, 326] width 60 height 29
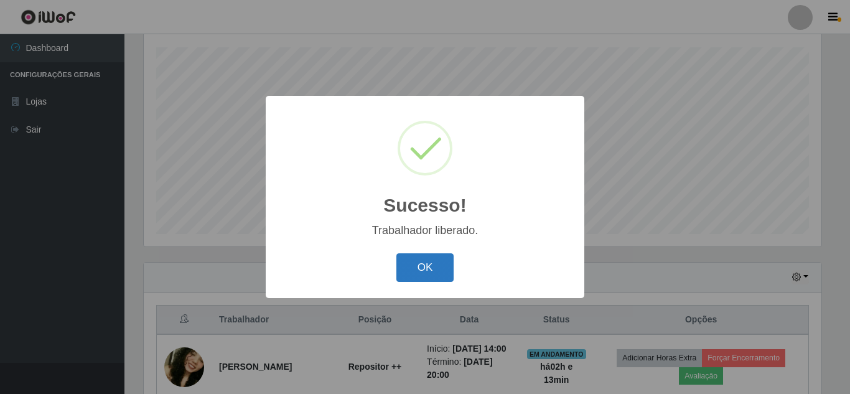
click at [435, 263] on button "OK" at bounding box center [425, 267] width 58 height 29
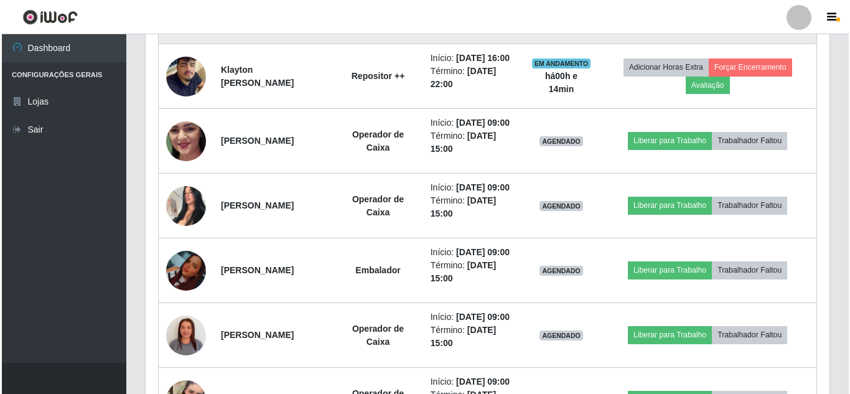
scroll to position [1019, 0]
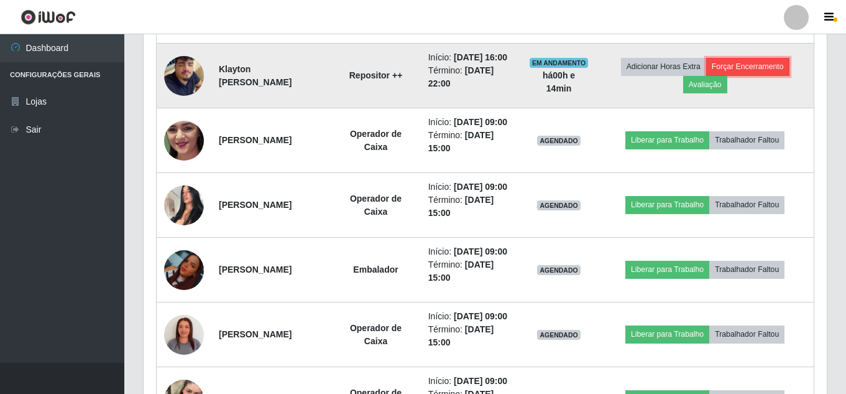
click at [771, 75] on button "Forçar Encerramento" at bounding box center [747, 66] width 83 height 17
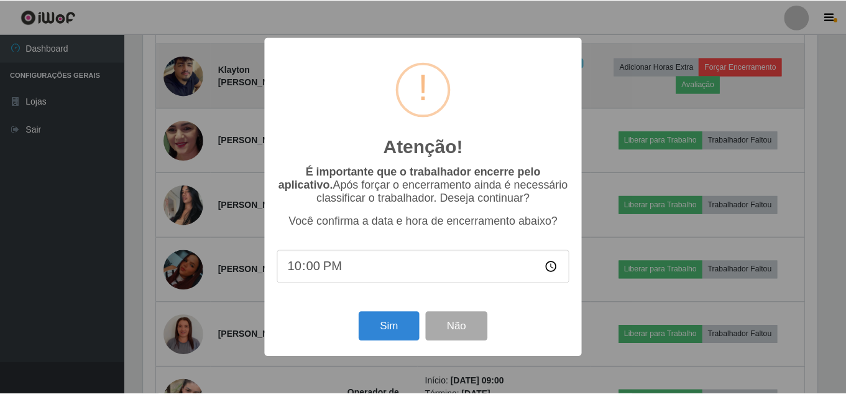
scroll to position [258, 677]
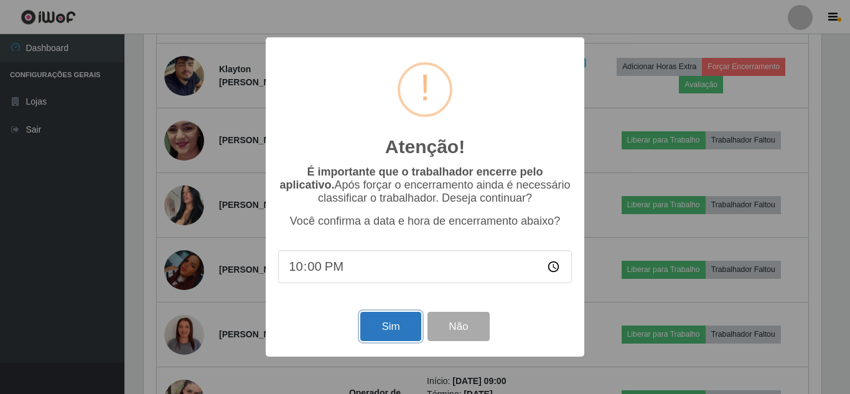
click at [396, 331] on button "Sim" at bounding box center [390, 326] width 60 height 29
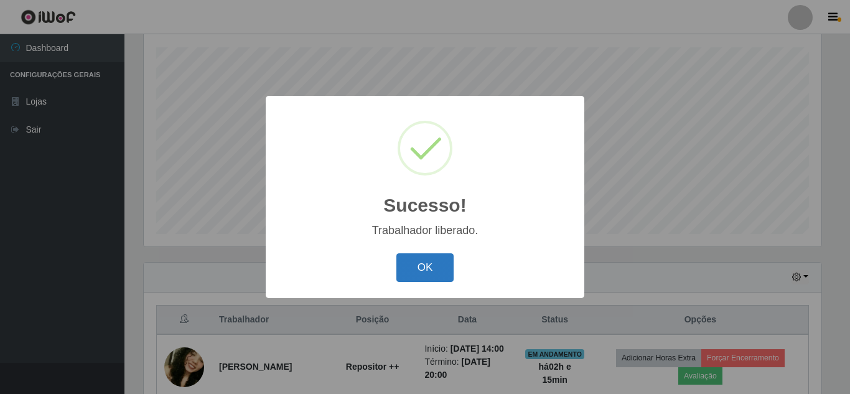
click at [443, 265] on button "OK" at bounding box center [425, 267] width 58 height 29
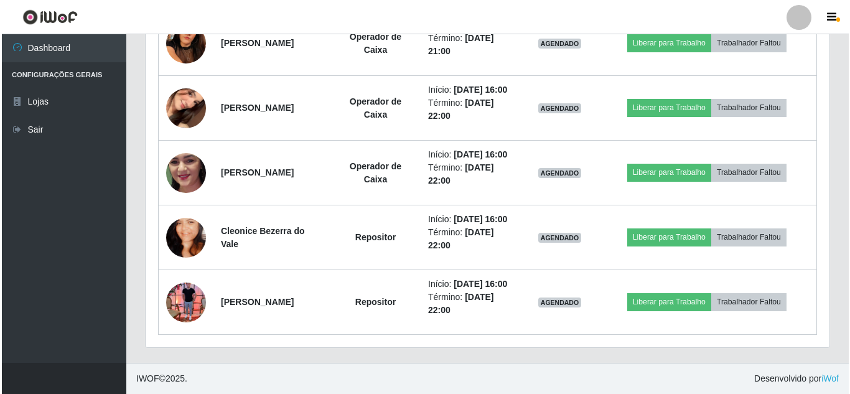
scroll to position [2232, 0]
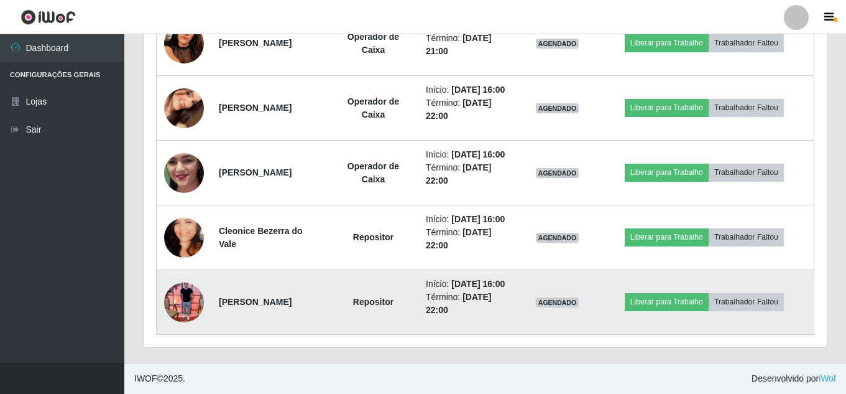
click at [190, 291] on img at bounding box center [184, 302] width 40 height 53
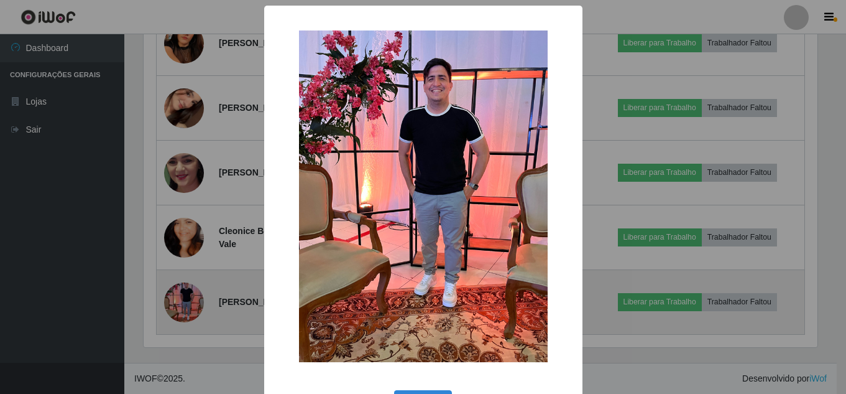
scroll to position [258, 677]
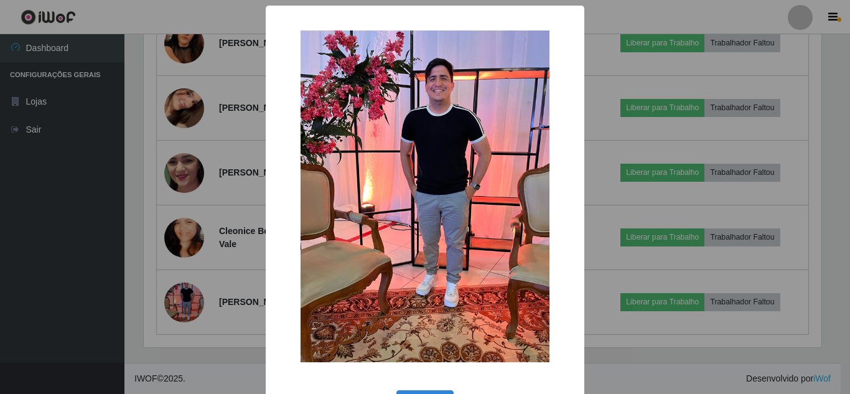
click at [622, 327] on div "× OK Cancel" at bounding box center [425, 197] width 850 height 394
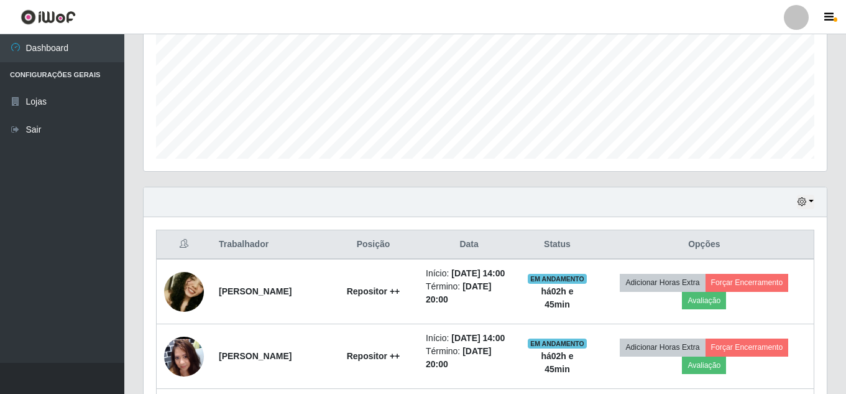
scroll to position [278, 0]
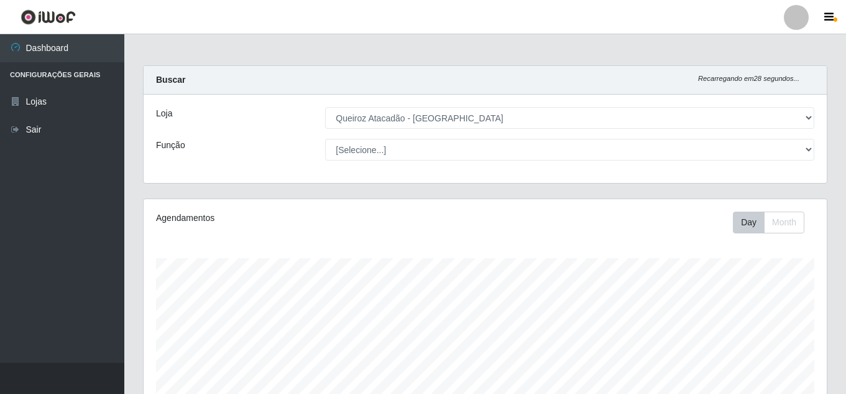
select select "225"
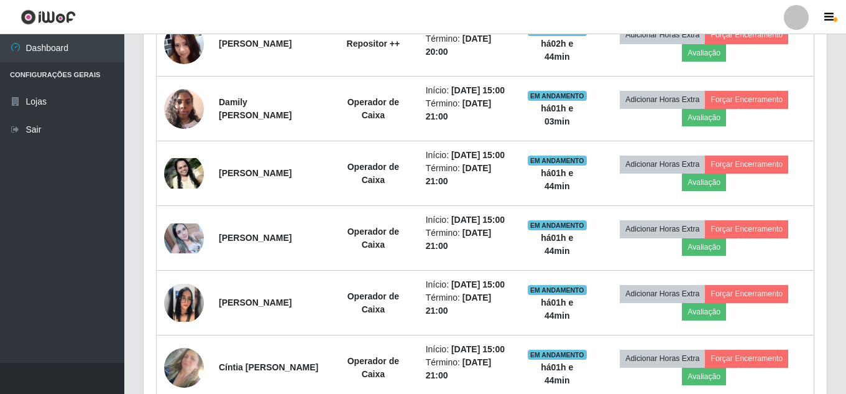
scroll to position [833, 0]
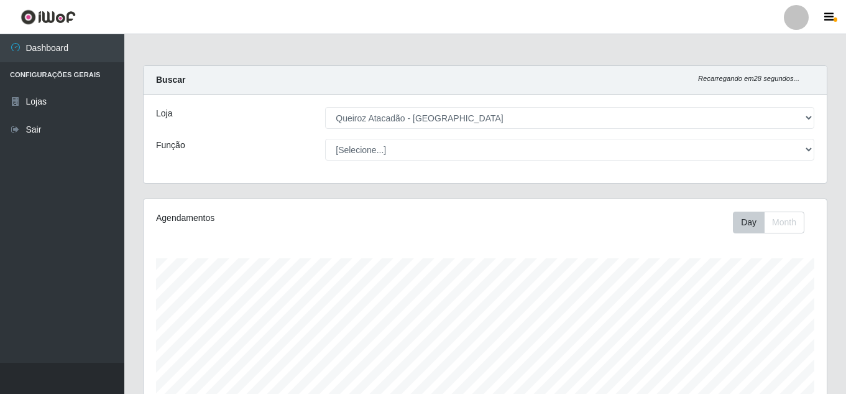
select select "225"
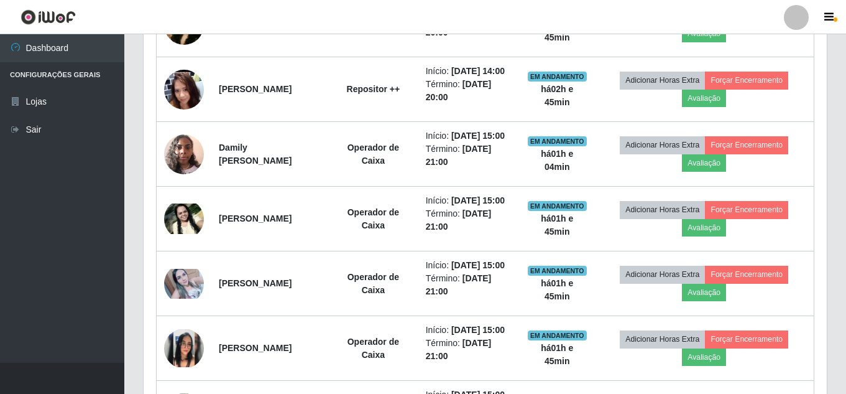
scroll to position [258, 683]
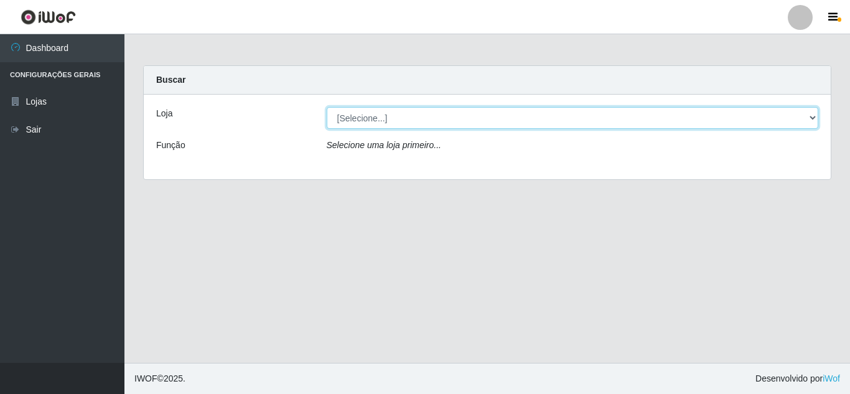
click at [787, 123] on select "[Selecione...] Queiroz Atacadão - [GEOGRAPHIC_DATA]" at bounding box center [573, 118] width 492 height 22
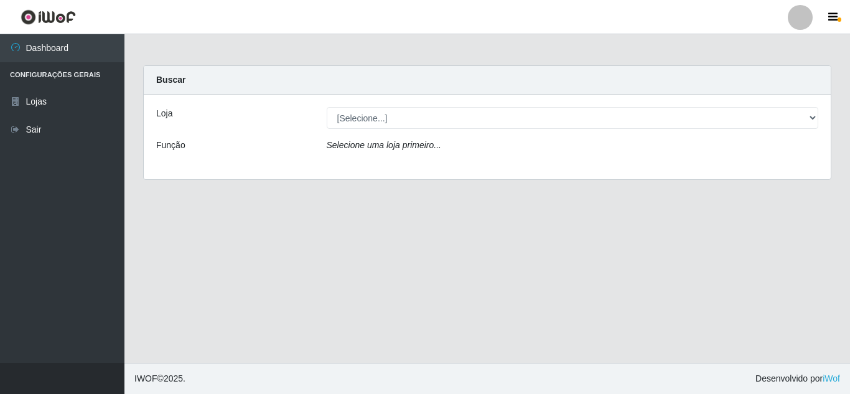
click at [774, 198] on main "Carregando... Buscar Loja [Selecione...] Queiroz Atacadão - Mossoró Função Sele…" at bounding box center [486, 198] width 725 height 328
click at [792, 222] on main "Carregando... Buscar Loja [Selecione...] Queiroz Atacadão - Mossoró Função Sele…" at bounding box center [486, 198] width 725 height 328
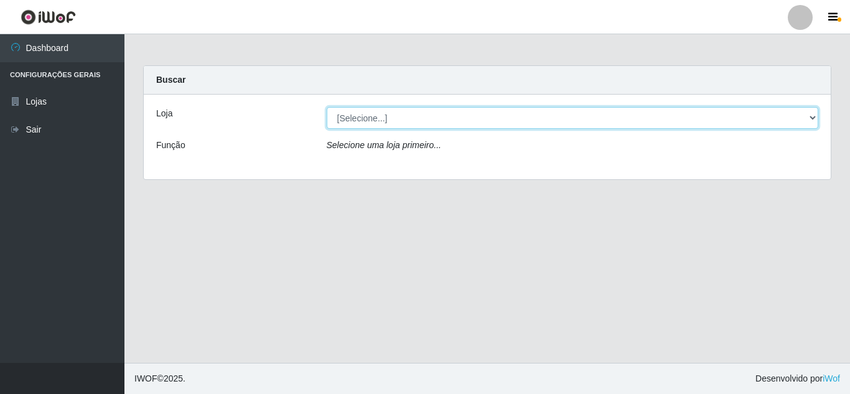
click at [554, 116] on select "[Selecione...] Queiroz Atacadão - [GEOGRAPHIC_DATA]" at bounding box center [573, 118] width 492 height 22
select select "225"
click at [327, 107] on select "[Selecione...] Queiroz Atacadão - [GEOGRAPHIC_DATA]" at bounding box center [573, 118] width 492 height 22
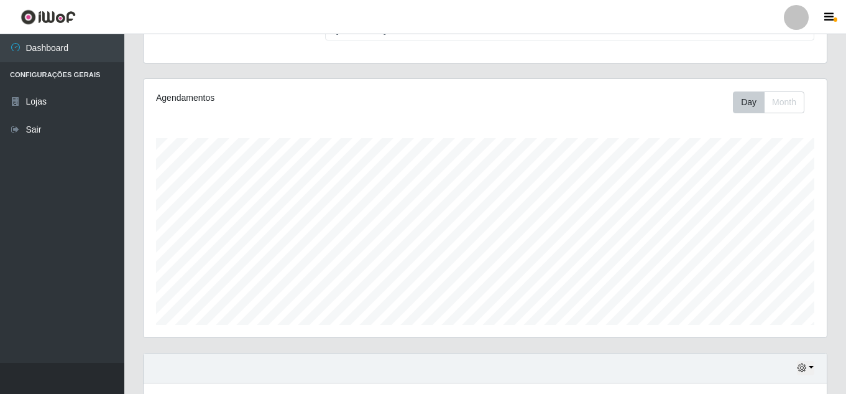
scroll to position [106, 0]
